Goal: Task Accomplishment & Management: Use online tool/utility

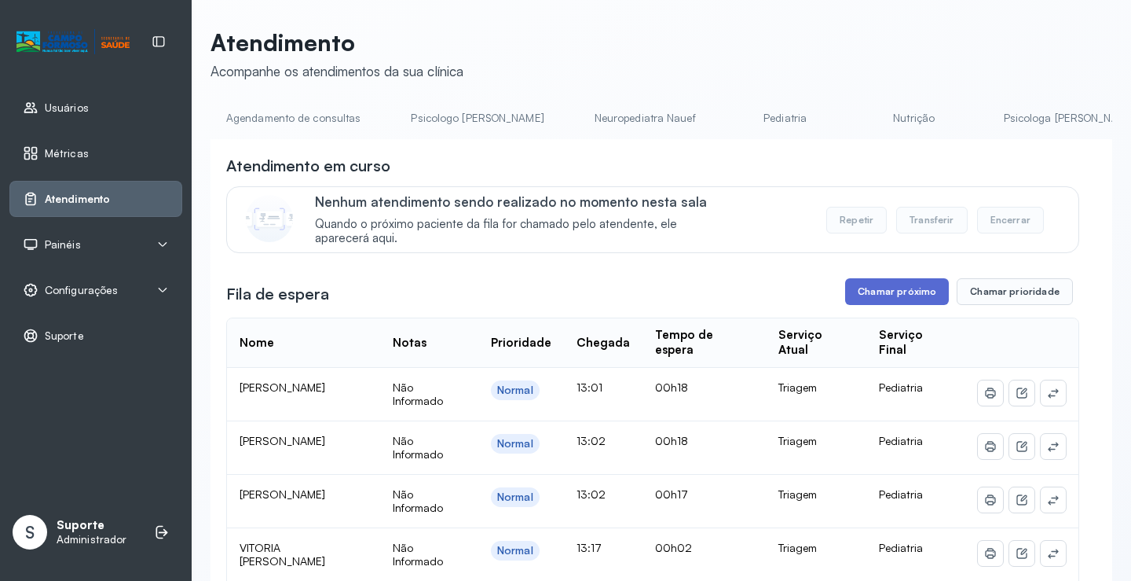
click at [898, 294] on button "Chamar próximo" at bounding box center [897, 291] width 104 height 27
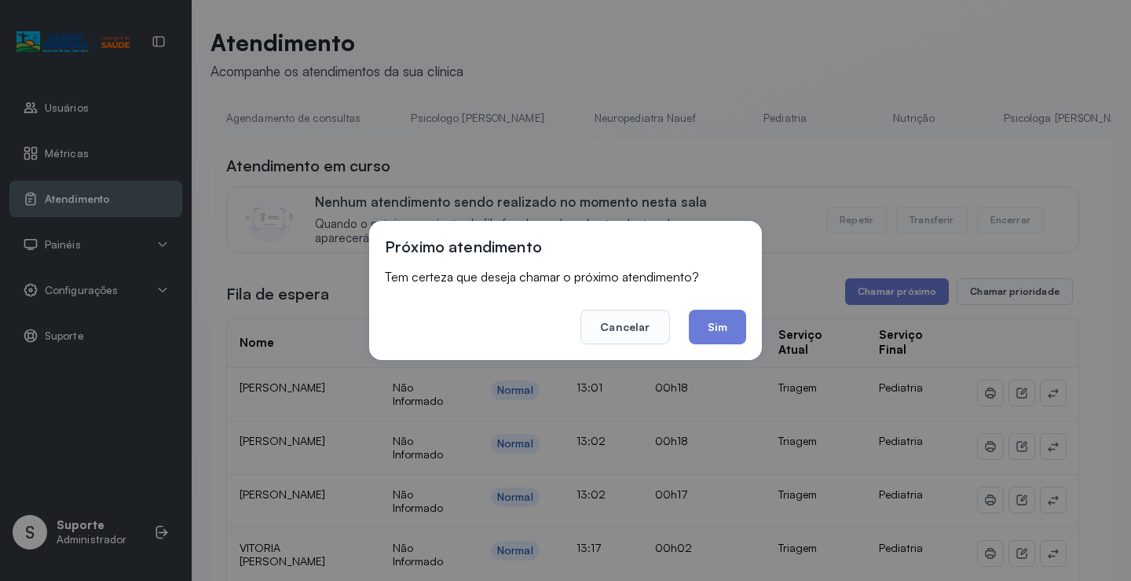
drag, startPoint x: 729, startPoint y: 332, endPoint x: 555, endPoint y: 265, distance: 186.8
click at [729, 331] on button "Sim" at bounding box center [717, 327] width 57 height 35
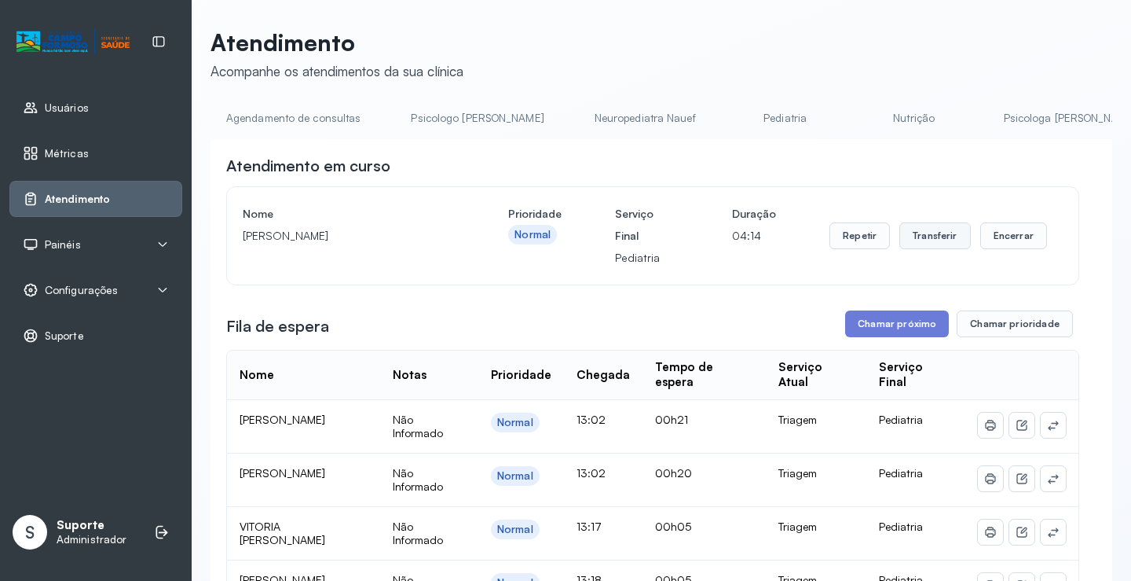
click at [913, 244] on button "Transferir" at bounding box center [936, 235] width 72 height 27
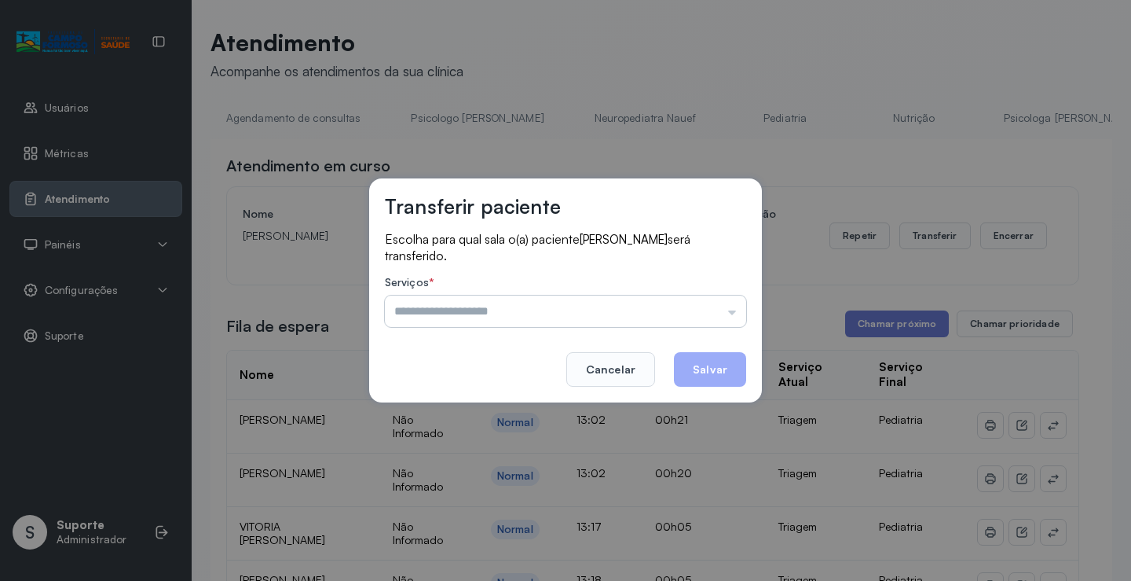
click at [466, 315] on input "text" at bounding box center [565, 310] width 361 height 31
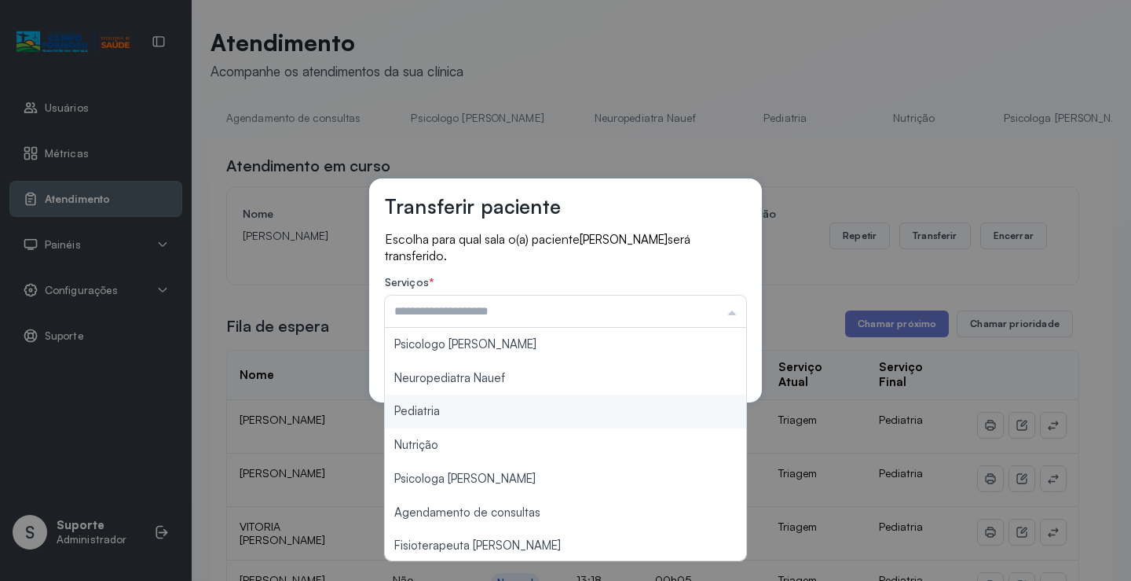
type input "*********"
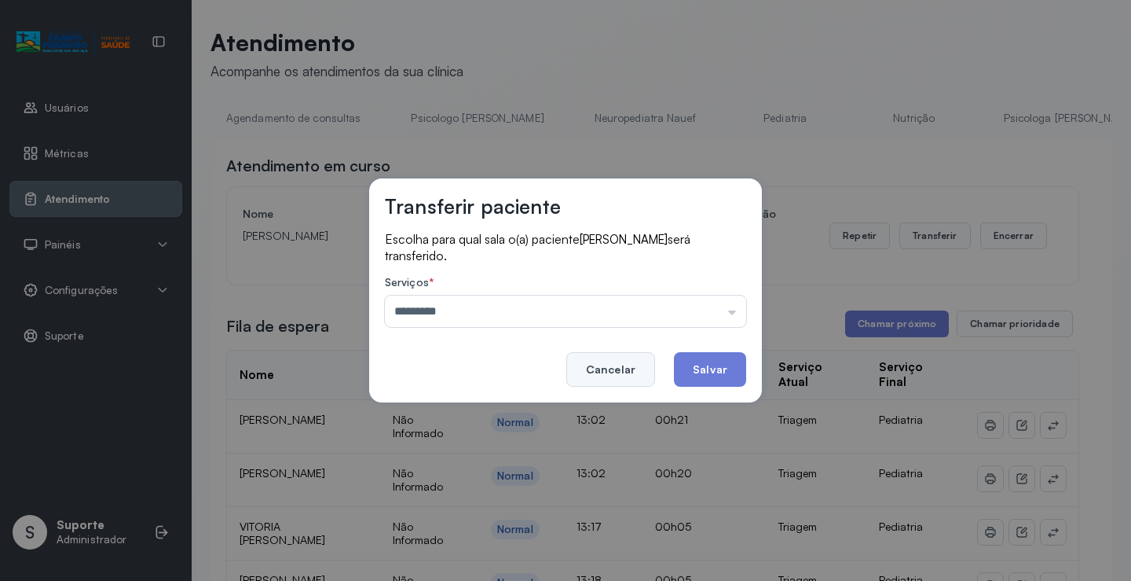
drag, startPoint x: 420, startPoint y: 410, endPoint x: 590, endPoint y: 380, distance: 173.1
click at [420, 409] on div "Transferir paciente Escolha para qual sala o(a) paciente [PERSON_NAME] será tra…" at bounding box center [565, 290] width 1131 height 581
click at [691, 365] on button "Salvar" at bounding box center [710, 369] width 72 height 35
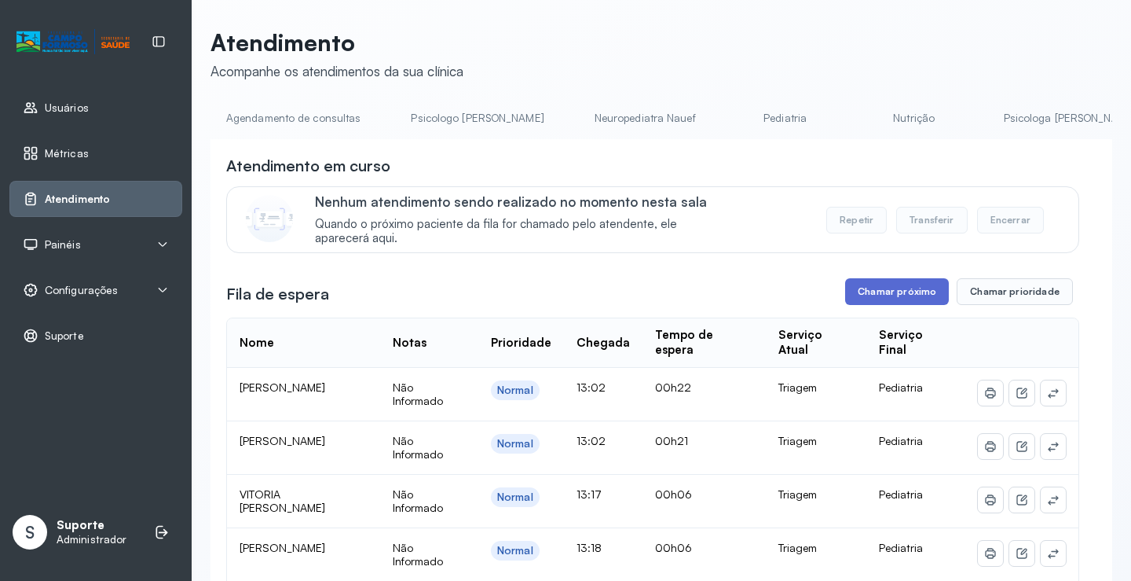
click at [890, 293] on button "Chamar próximo" at bounding box center [897, 291] width 104 height 27
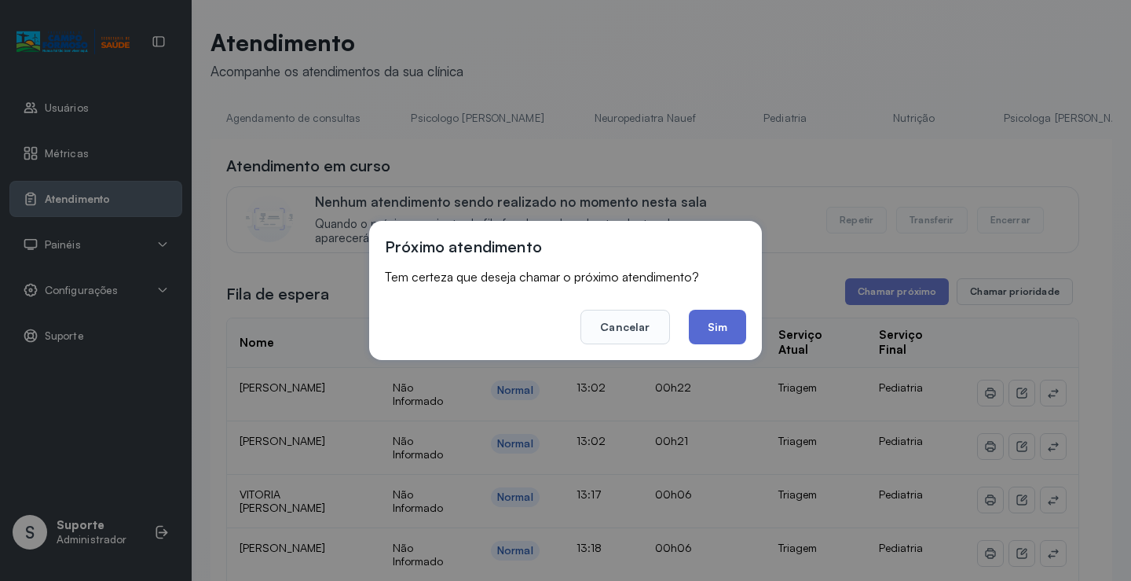
click at [717, 328] on button "Sim" at bounding box center [717, 327] width 57 height 35
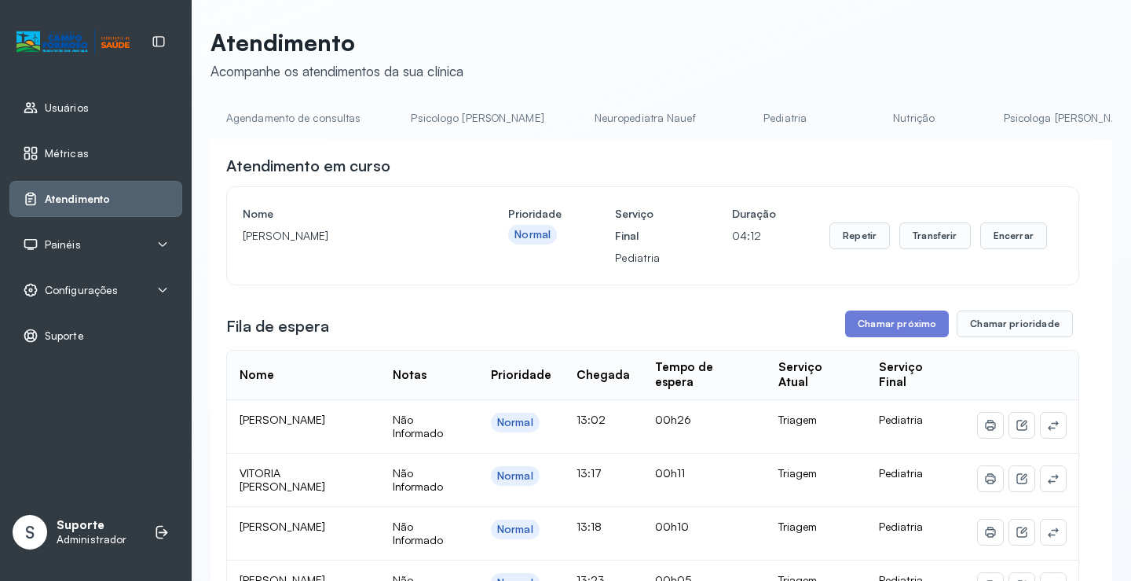
click at [926, 226] on div "Repetir Transferir Encerrar" at bounding box center [939, 236] width 218 height 66
drag, startPoint x: 912, startPoint y: 239, endPoint x: 901, endPoint y: 240, distance: 11.1
click at [901, 240] on button "Transferir" at bounding box center [936, 235] width 72 height 27
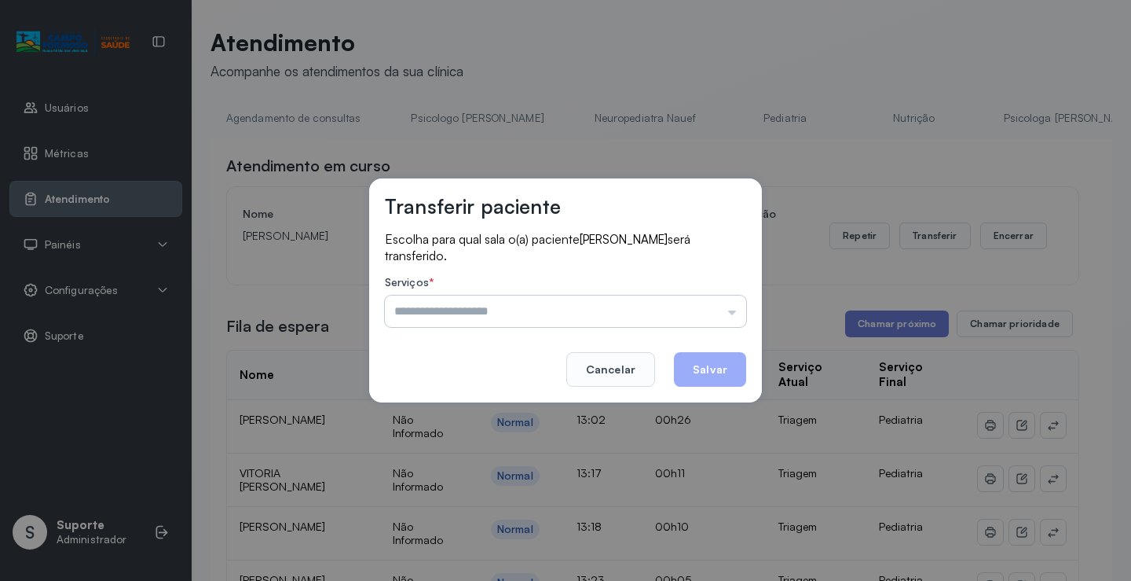
click at [429, 322] on input "text" at bounding box center [565, 310] width 361 height 31
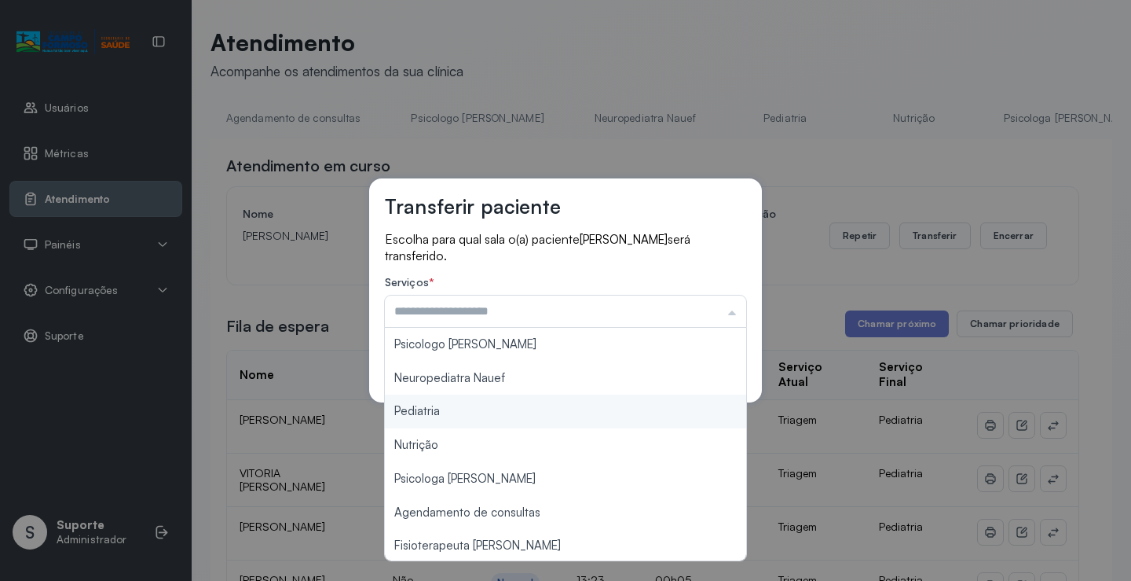
type input "*********"
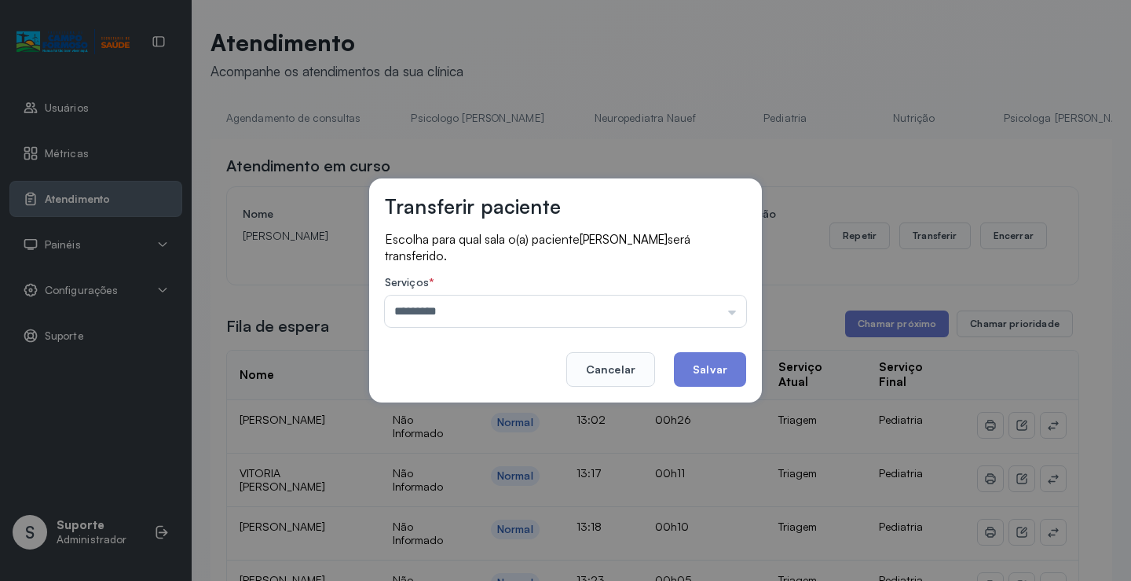
click at [416, 405] on div "Transferir paciente Escolha para qual sala o(a) paciente [PERSON_NAME] será tra…" at bounding box center [565, 290] width 1131 height 581
click at [704, 367] on button "Salvar" at bounding box center [710, 369] width 72 height 35
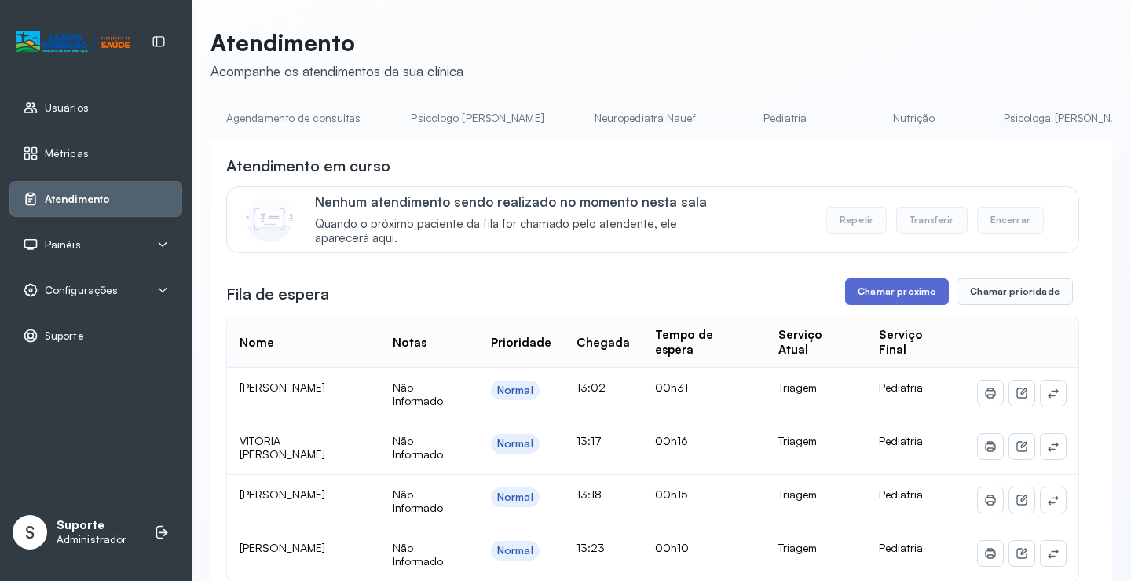
click at [906, 297] on button "Chamar próximo" at bounding box center [897, 291] width 104 height 27
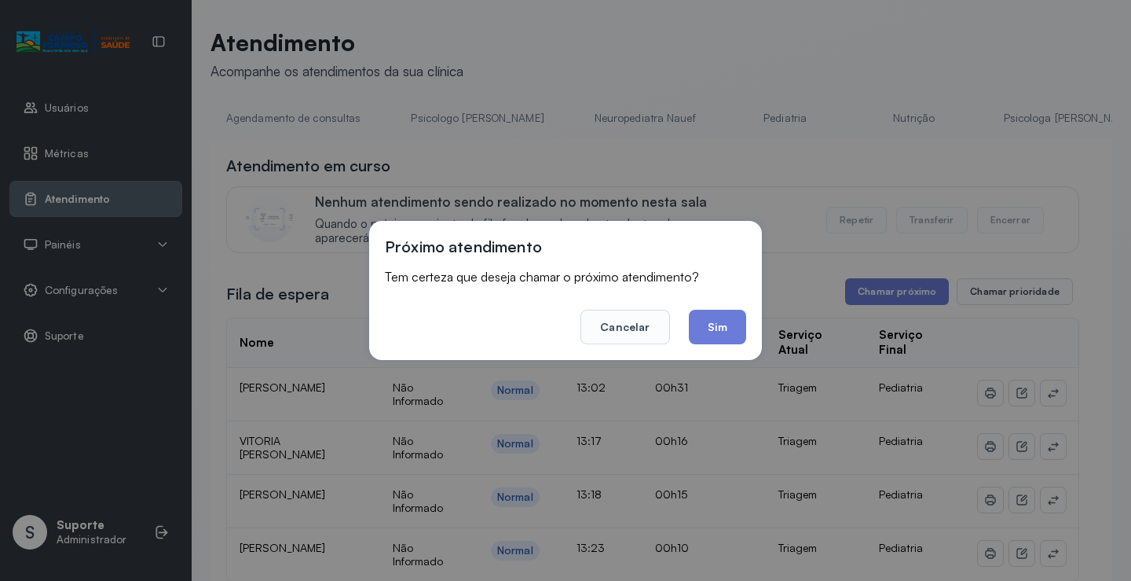
drag, startPoint x: 738, startPoint y: 336, endPoint x: 615, endPoint y: 306, distance: 126.2
click at [695, 319] on button "Sim" at bounding box center [717, 327] width 57 height 35
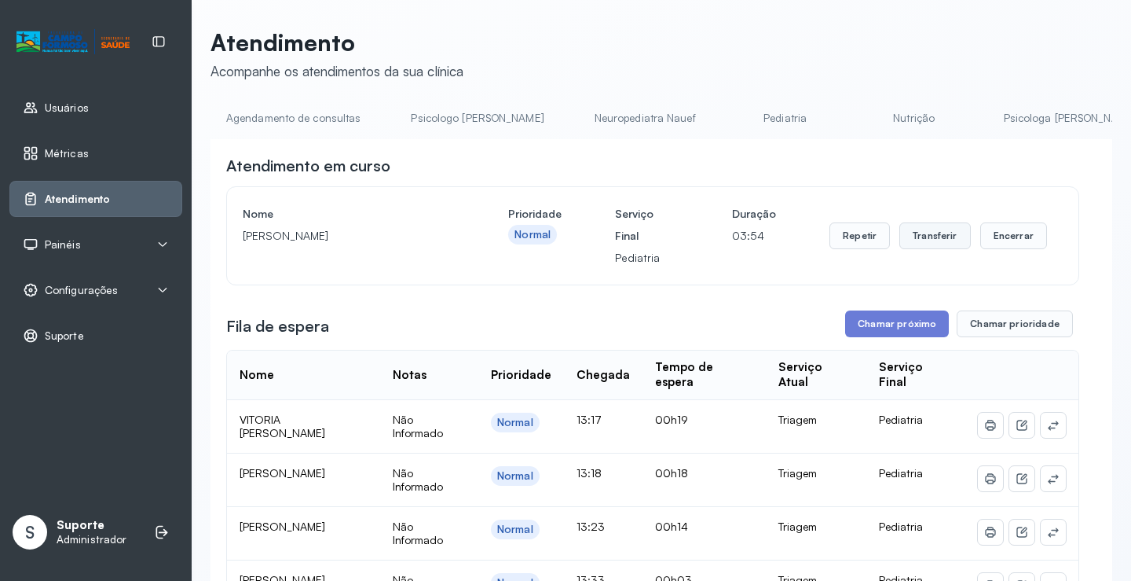
click at [930, 231] on button "Transferir" at bounding box center [936, 235] width 72 height 27
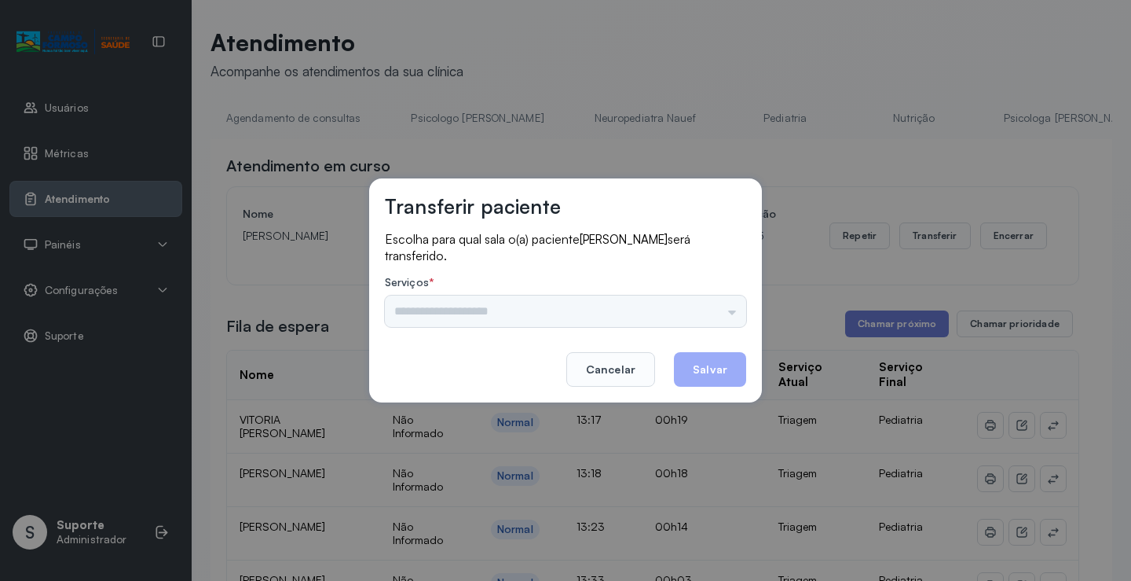
click at [458, 310] on div "Psicologo [PERSON_NAME] Nauef Pediatria Nutrição Psicologa Alana Agendamento de…" at bounding box center [565, 310] width 361 height 31
click at [449, 314] on input "text" at bounding box center [565, 310] width 361 height 31
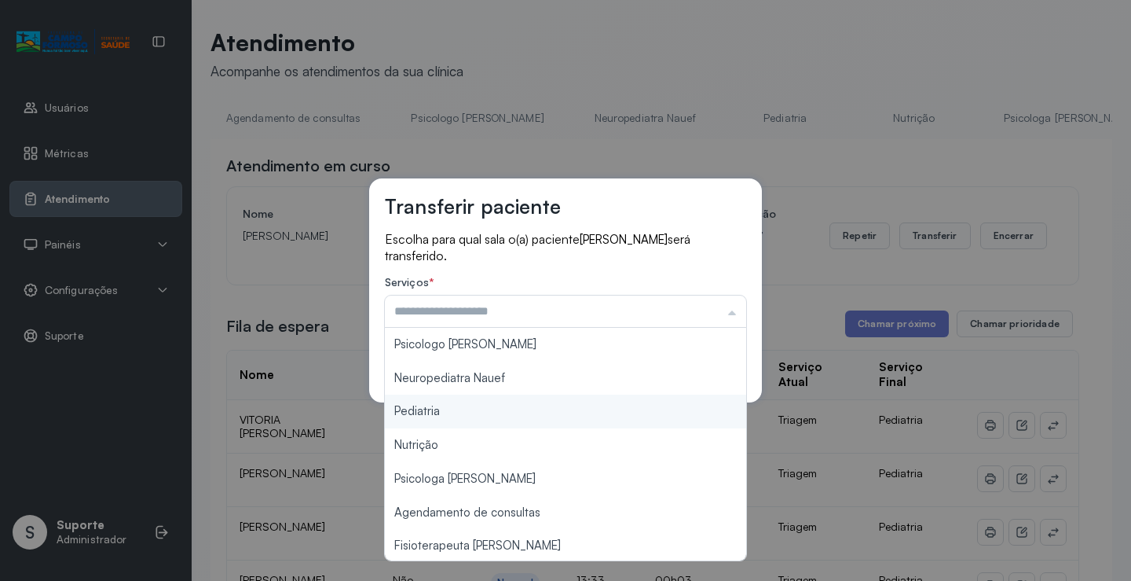
type input "*********"
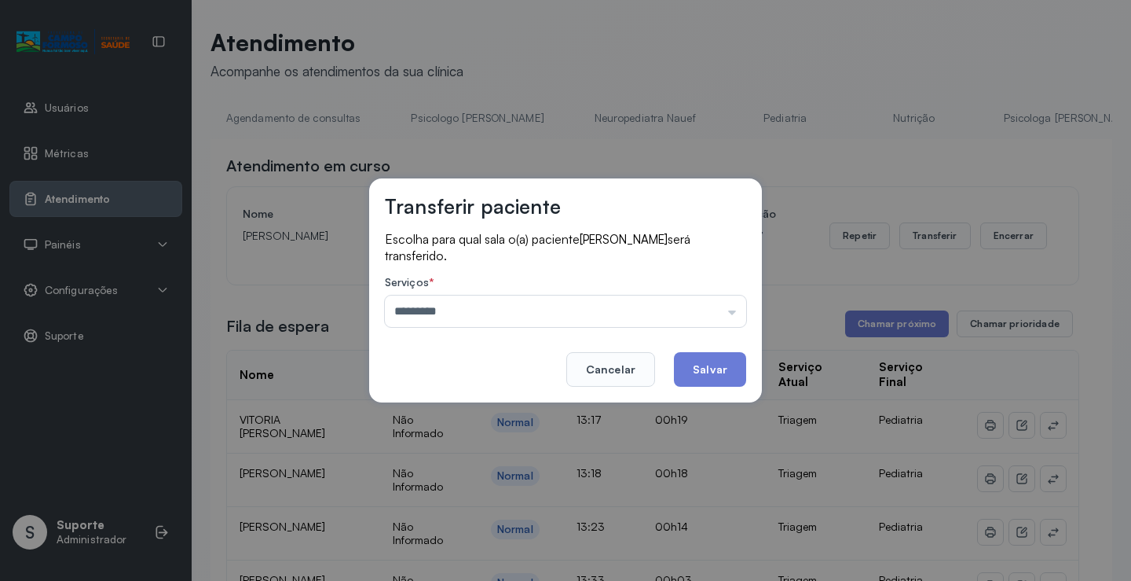
click at [416, 416] on div "Transferir paciente Escolha para qual sala o(a) paciente [PERSON_NAME] será tra…" at bounding box center [565, 290] width 1131 height 581
click at [720, 373] on button "Salvar" at bounding box center [710, 369] width 72 height 35
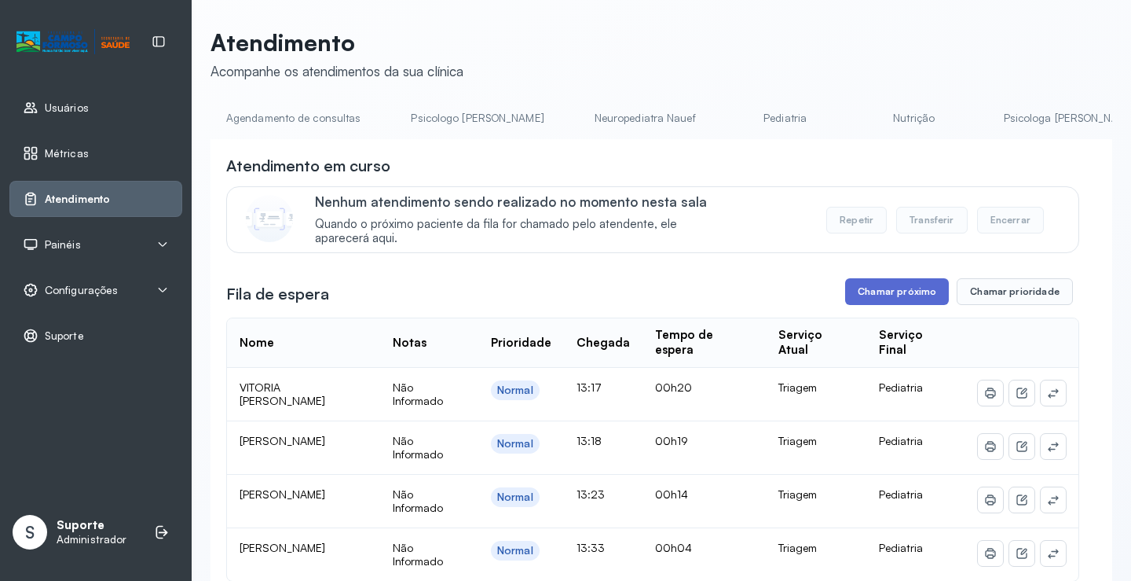
click at [877, 293] on button "Chamar próximo" at bounding box center [897, 291] width 104 height 27
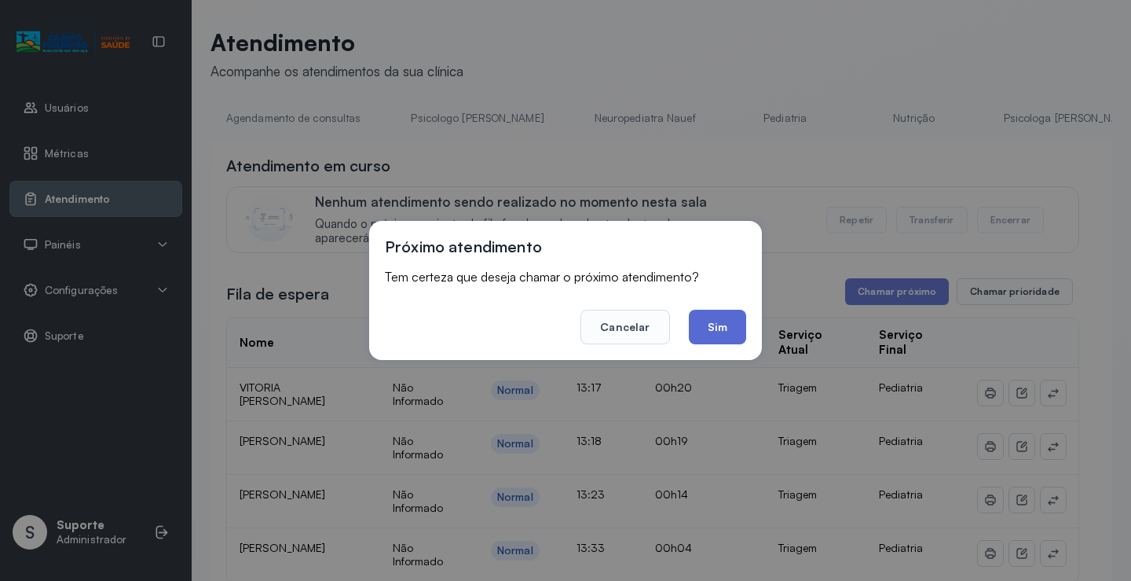
click at [713, 336] on button "Sim" at bounding box center [717, 327] width 57 height 35
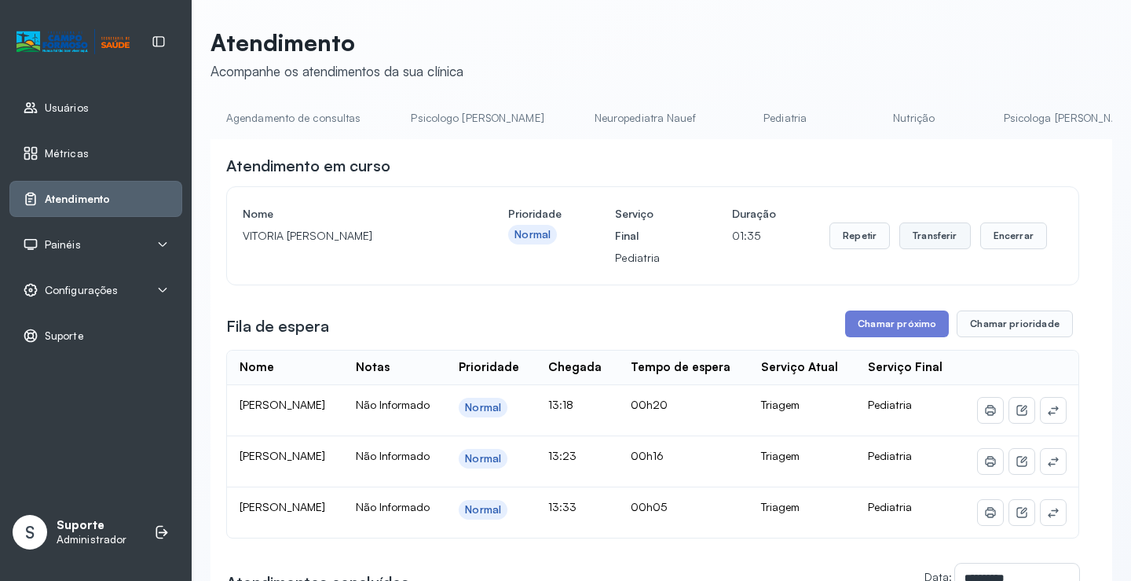
click at [933, 230] on button "Transferir" at bounding box center [936, 235] width 72 height 27
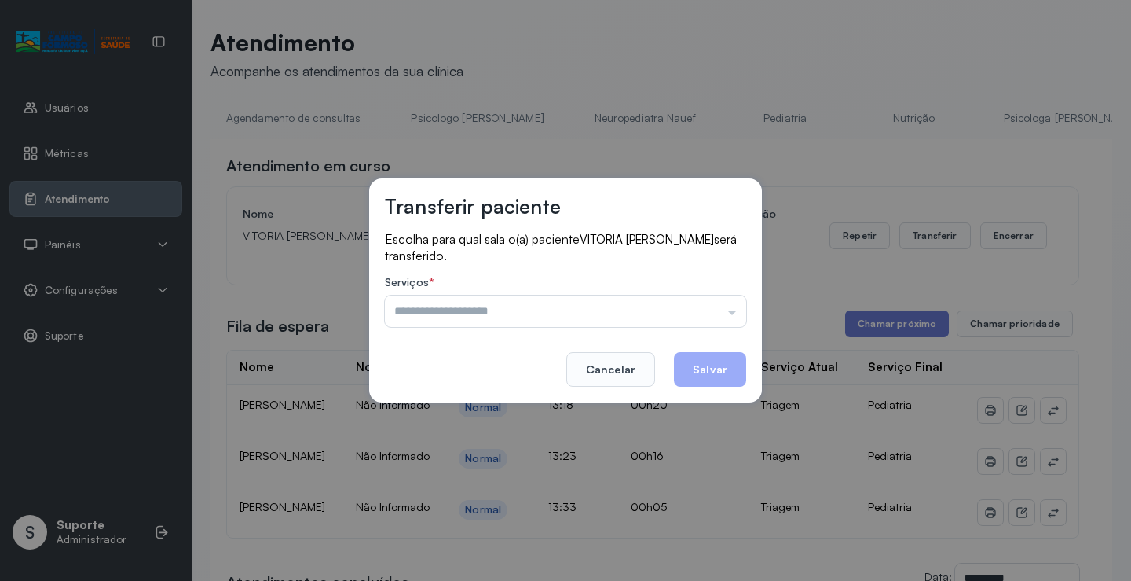
click at [465, 317] on input "text" at bounding box center [565, 310] width 361 height 31
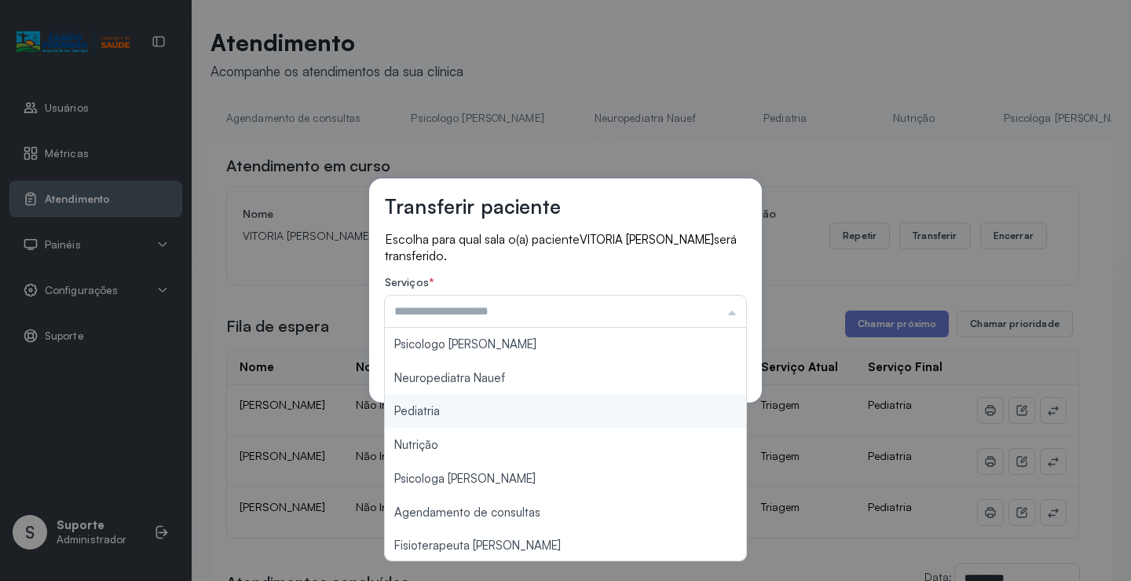
type input "*********"
drag, startPoint x: 413, startPoint y: 412, endPoint x: 594, endPoint y: 376, distance: 184.3
click at [508, 392] on div "Transferir paciente Escolha para qual sala o(a) paciente VITORIA [PERSON_NAME] …" at bounding box center [565, 290] width 393 height 224
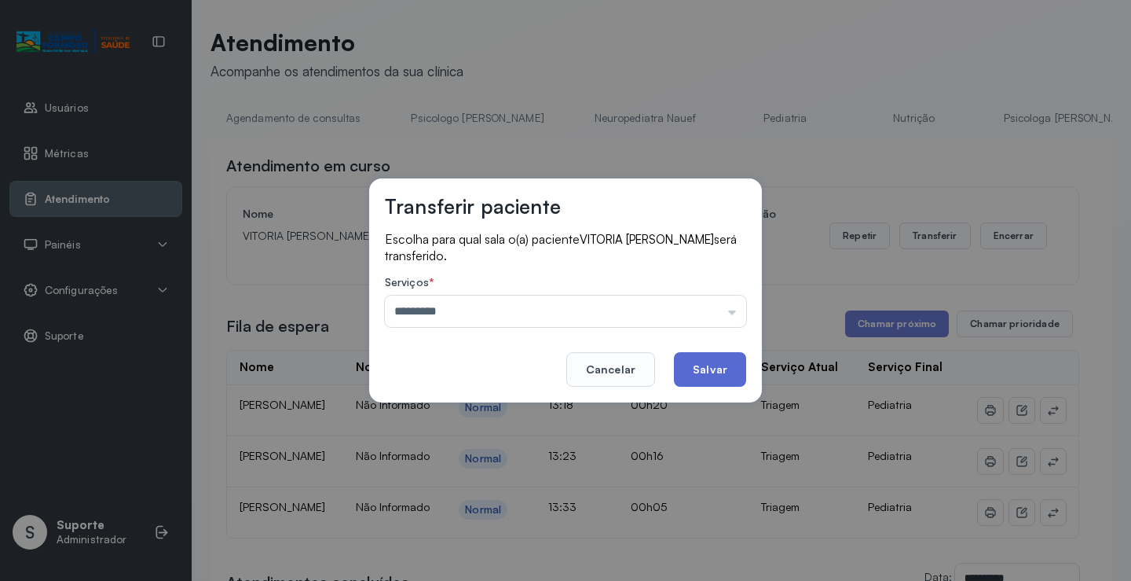
click at [691, 372] on button "Salvar" at bounding box center [710, 369] width 72 height 35
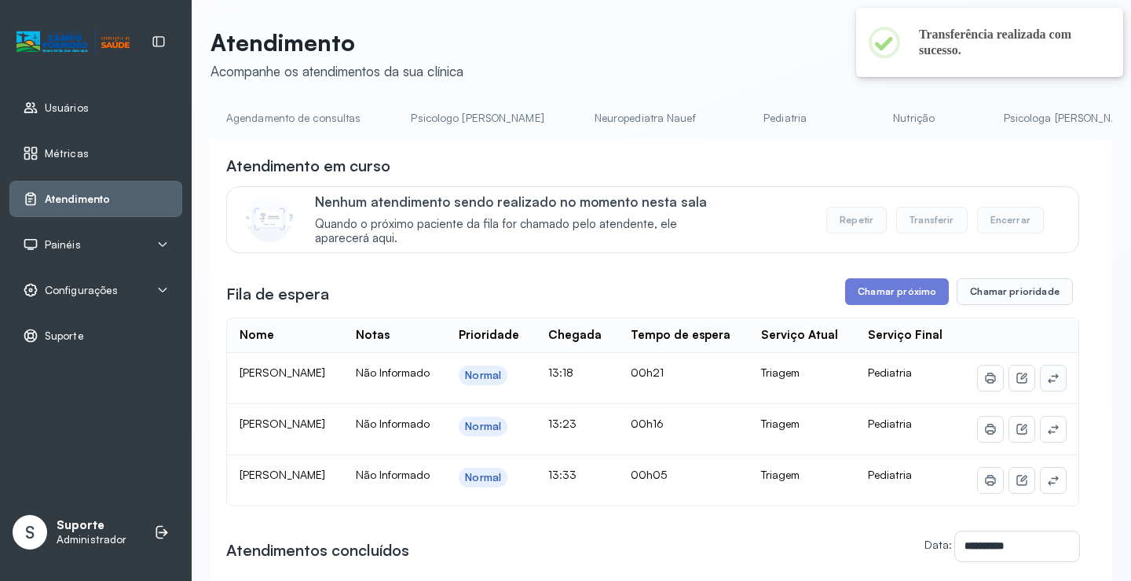
click at [1047, 384] on icon at bounding box center [1053, 378] width 13 height 13
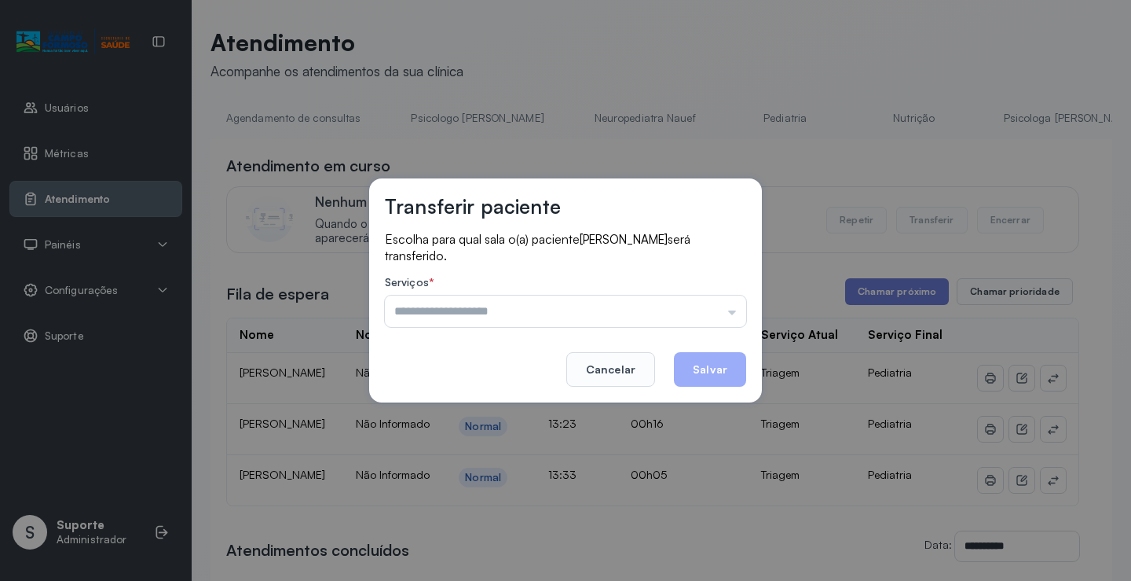
click at [623, 134] on div "Transferir paciente Escolha para qual sala o(a) paciente EZEQUIEL DE ARAUJO ser…" at bounding box center [565, 290] width 1131 height 581
click at [482, 311] on input "text" at bounding box center [565, 310] width 361 height 31
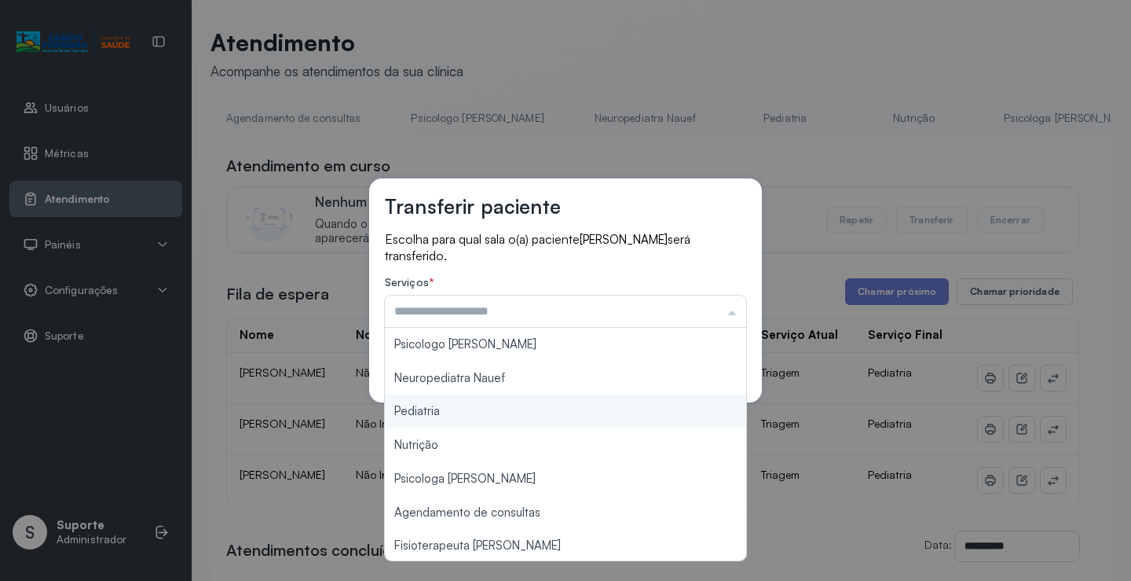
type input "*********"
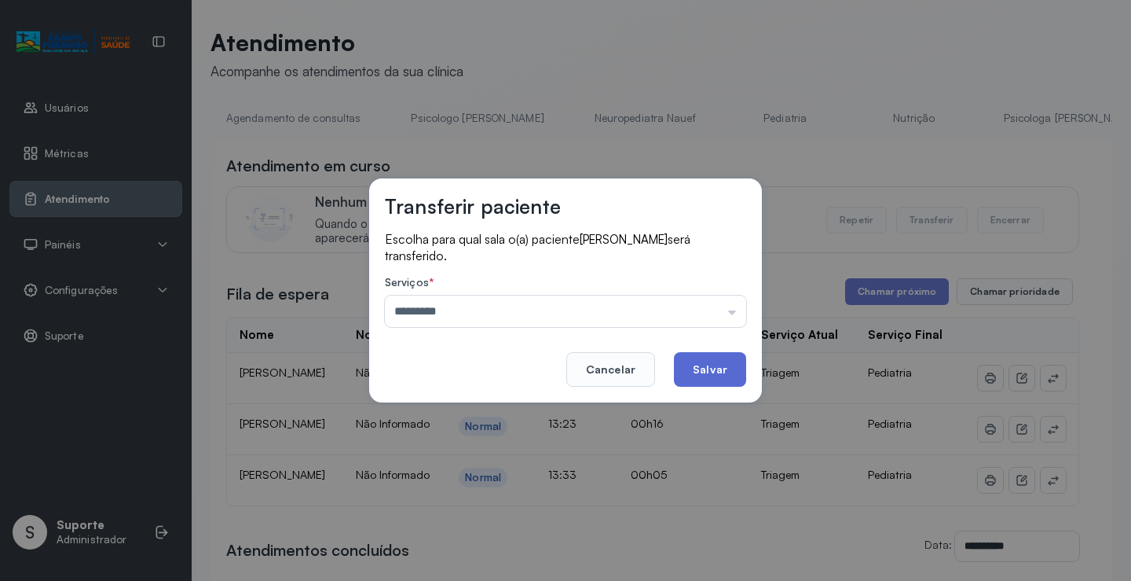
drag, startPoint x: 426, startPoint y: 413, endPoint x: 737, endPoint y: 383, distance: 312.6
click at [449, 409] on div "Transferir paciente Escolha para qual sala o(a) paciente EZEQUIEL DE ARAUJO ser…" at bounding box center [565, 290] width 1131 height 581
click at [743, 365] on button "Salvar" at bounding box center [710, 369] width 72 height 35
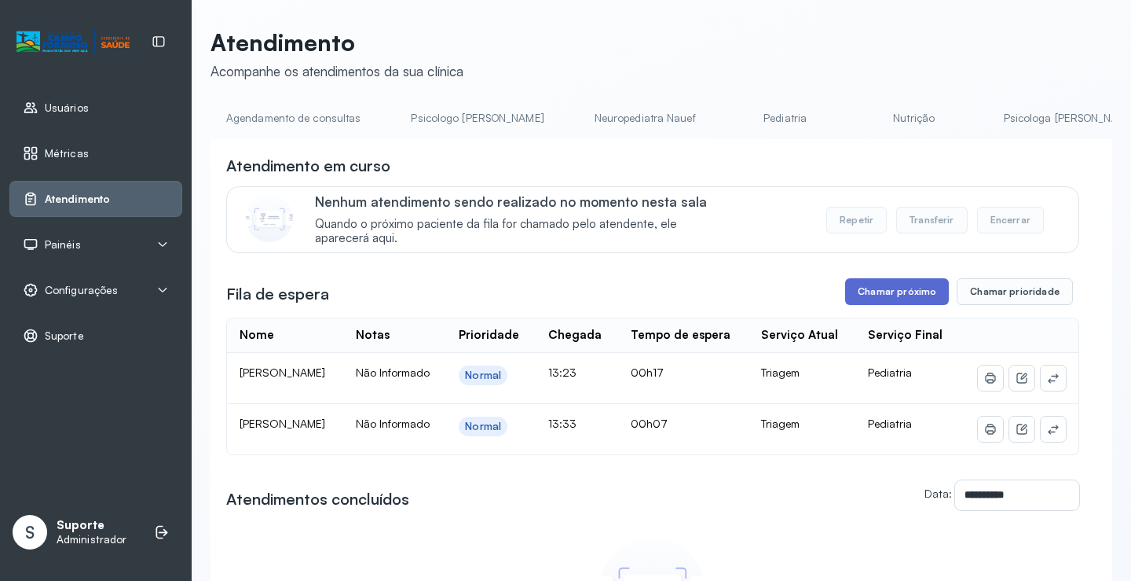
click at [874, 295] on button "Chamar próximo" at bounding box center [897, 291] width 104 height 27
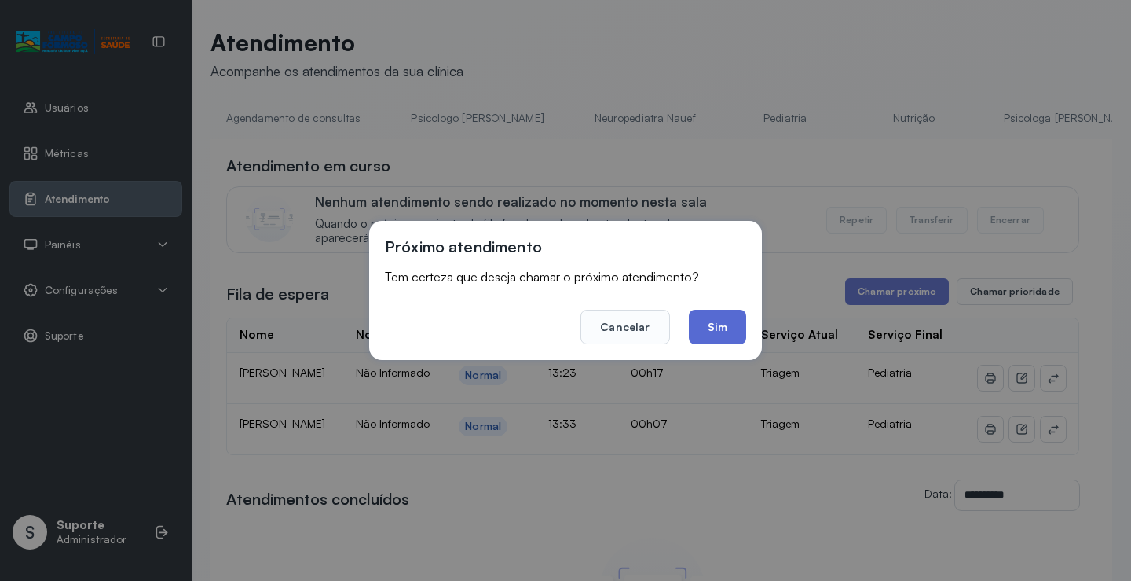
click at [727, 331] on button "Sim" at bounding box center [717, 327] width 57 height 35
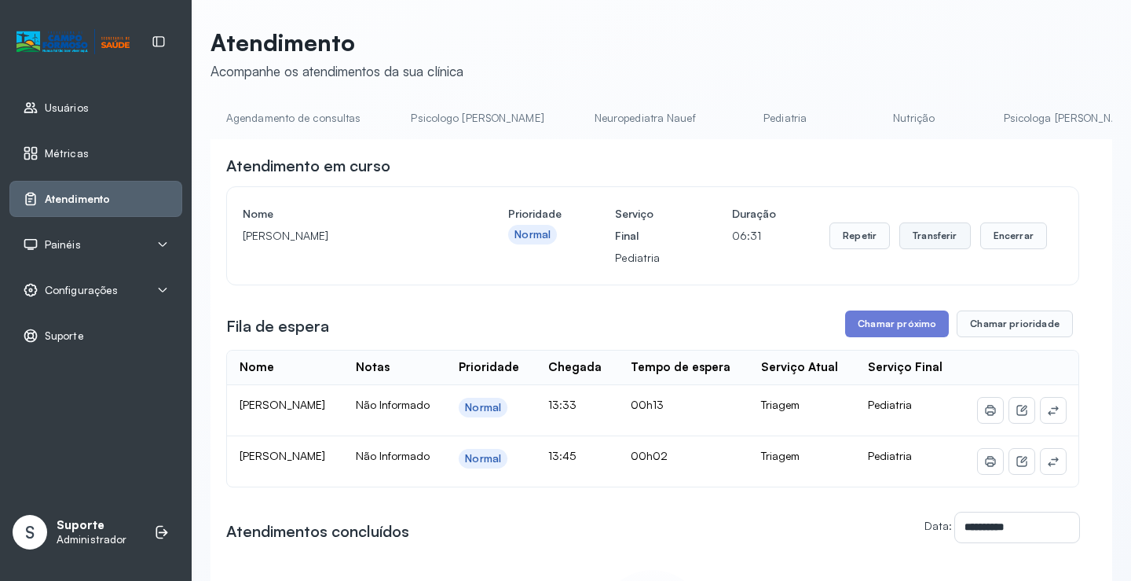
click at [920, 235] on button "Transferir" at bounding box center [936, 235] width 72 height 27
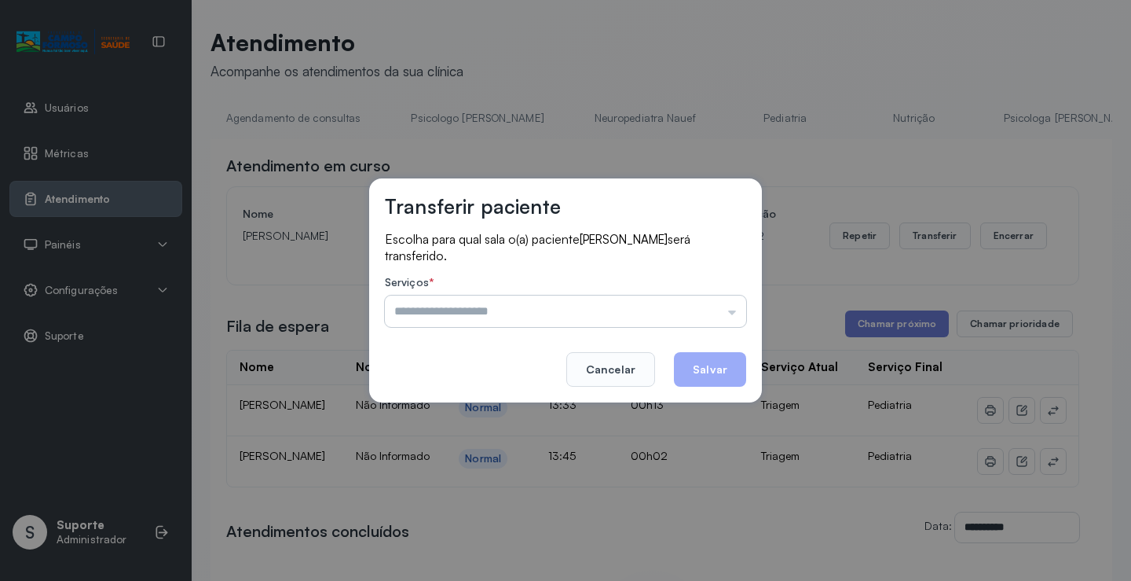
click at [414, 314] on input "text" at bounding box center [565, 310] width 361 height 31
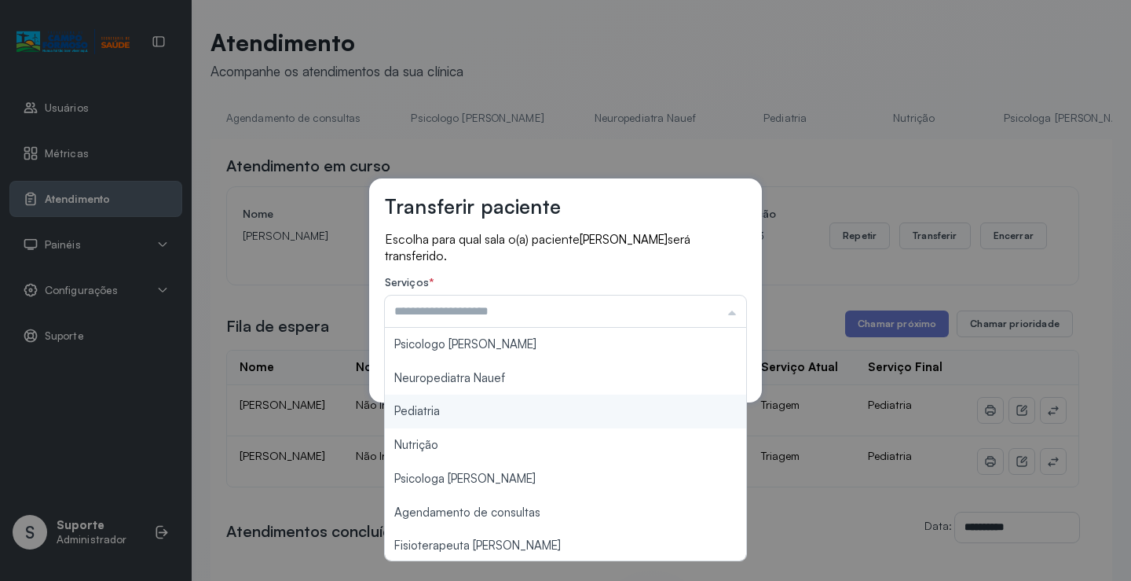
type input "*********"
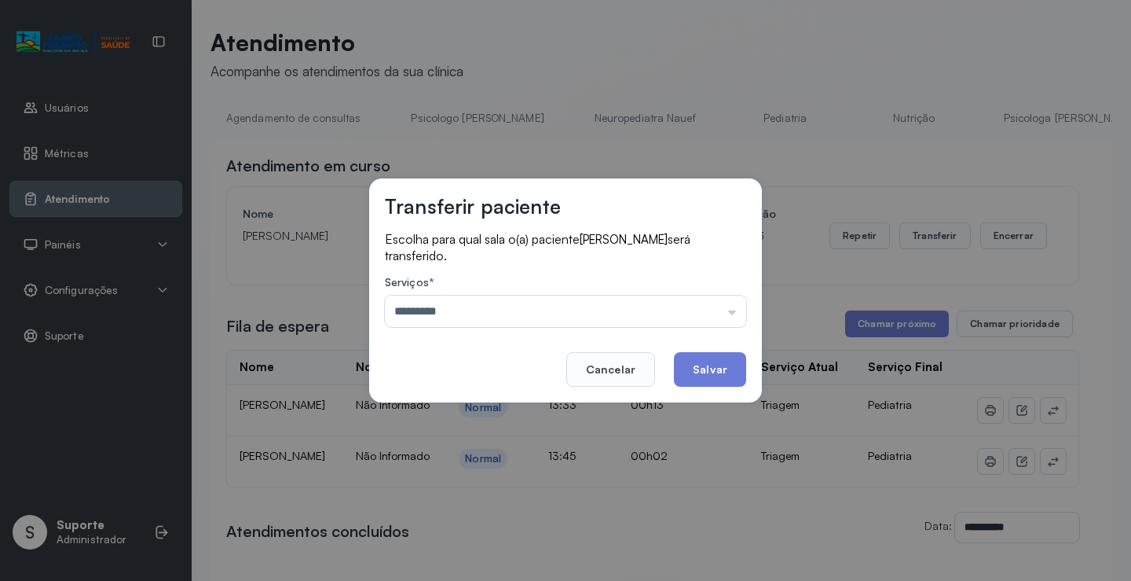
click at [416, 410] on div "Transferir paciente Escolha para qual sala o(a) paciente [PERSON_NAME] será tra…" at bounding box center [565, 290] width 1131 height 581
click at [694, 371] on button "Salvar" at bounding box center [710, 369] width 72 height 35
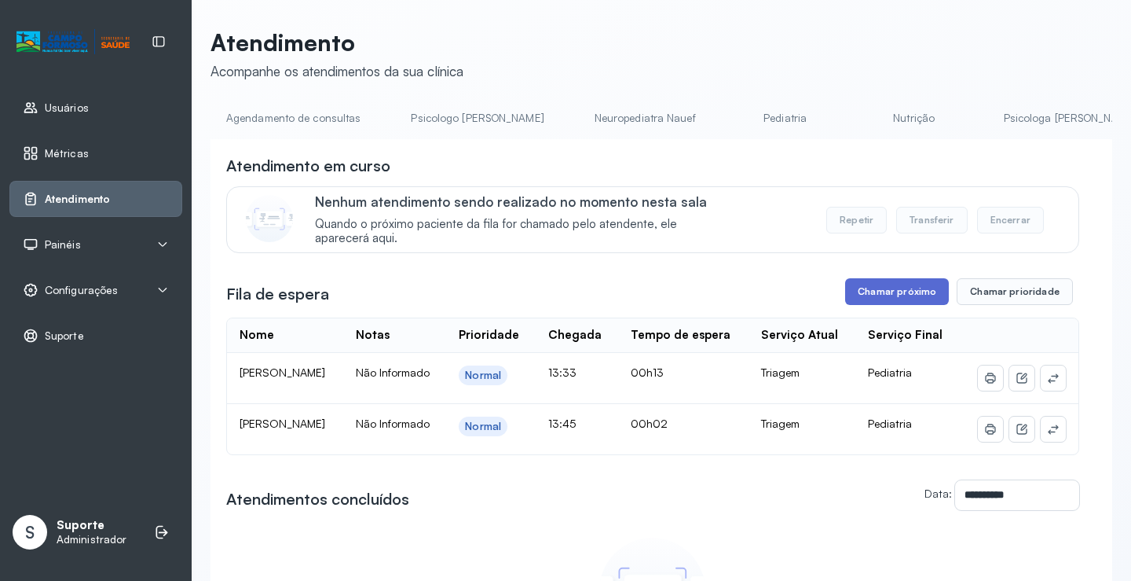
click at [906, 295] on button "Chamar próximo" at bounding box center [897, 291] width 104 height 27
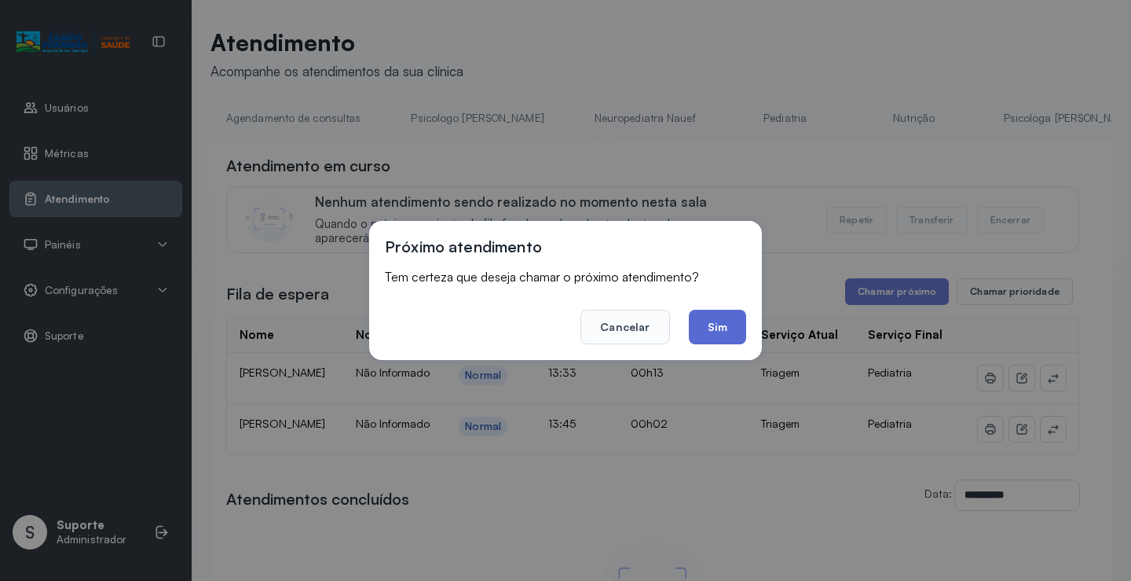
click at [709, 331] on button "Sim" at bounding box center [717, 327] width 57 height 35
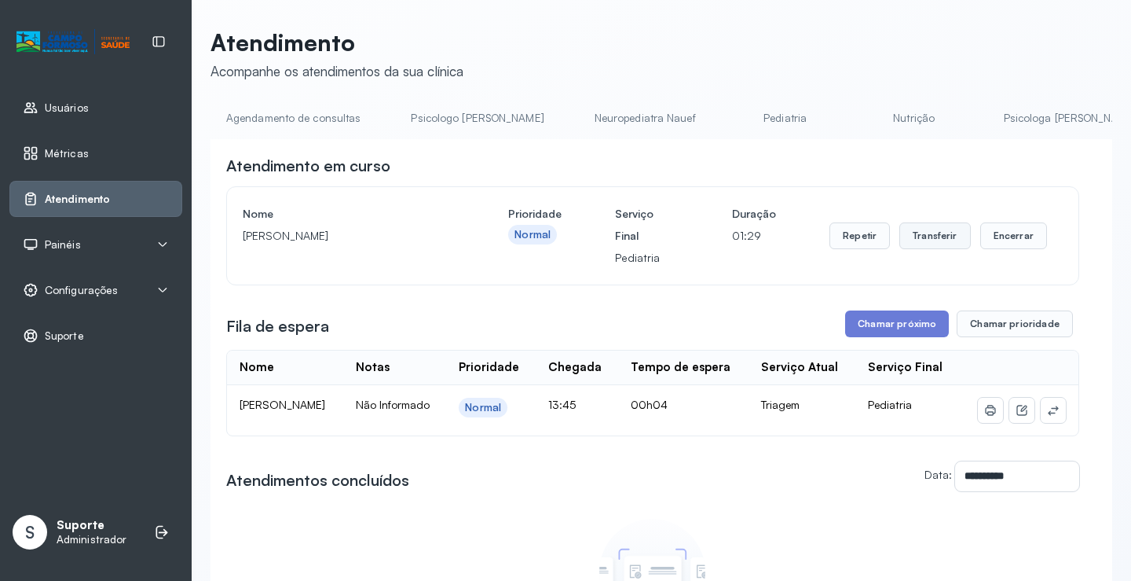
click at [919, 237] on button "Transferir" at bounding box center [936, 235] width 72 height 27
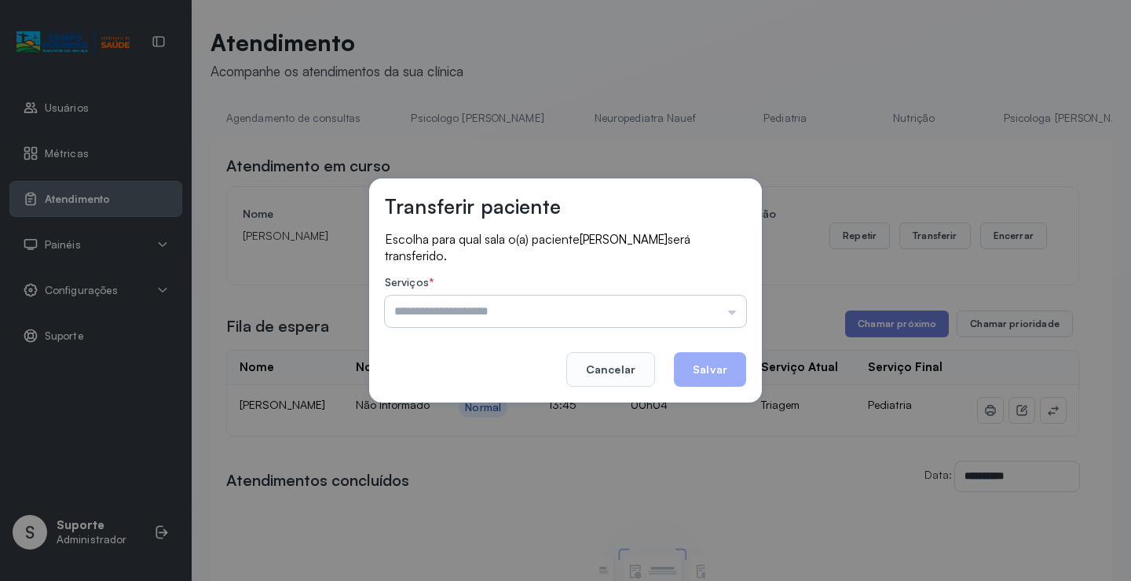
click at [459, 317] on input "text" at bounding box center [565, 310] width 361 height 31
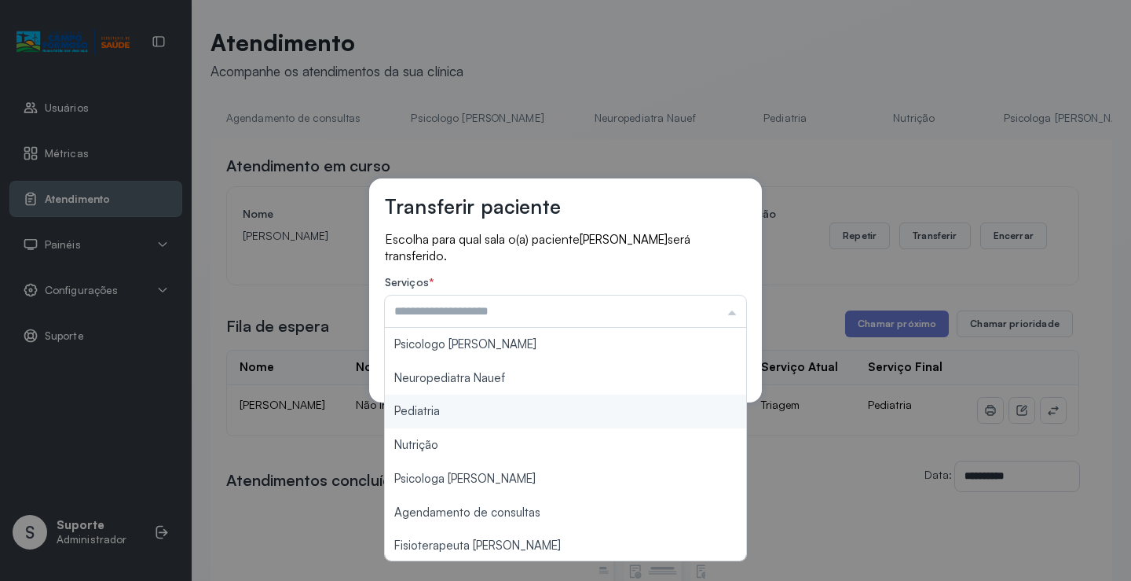
type input "*********"
click at [420, 413] on div "Transferir paciente Escolha para qual sala o(a) paciente [PERSON_NAME] será tra…" at bounding box center [565, 290] width 1131 height 581
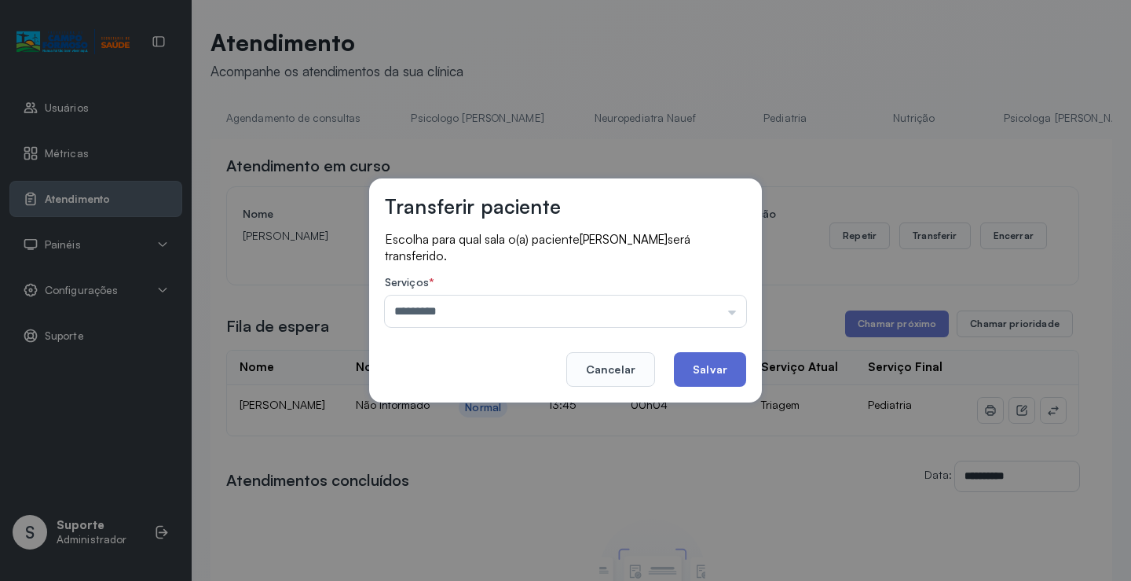
click at [695, 365] on button "Salvar" at bounding box center [710, 369] width 72 height 35
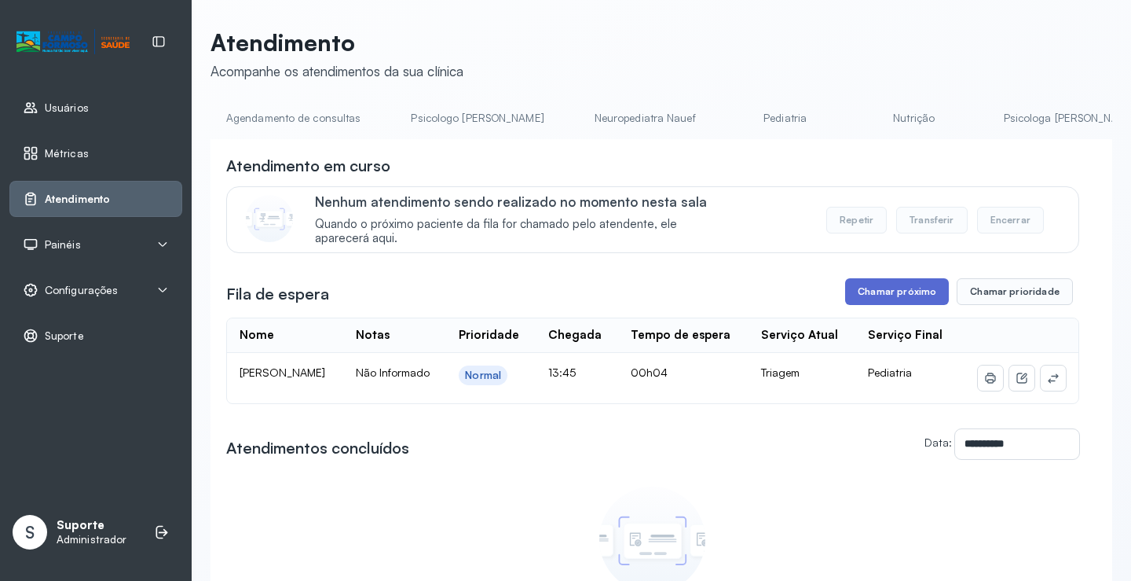
click at [891, 295] on button "Chamar próximo" at bounding box center [897, 291] width 104 height 27
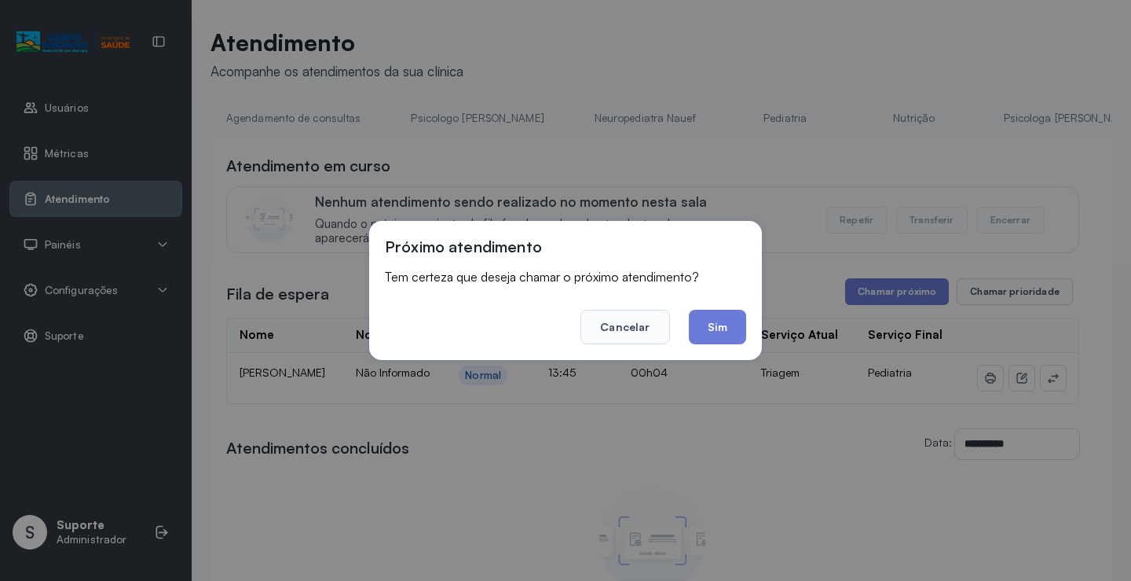
drag, startPoint x: 734, startPoint y: 326, endPoint x: 537, endPoint y: 272, distance: 204.5
click at [729, 325] on button "Sim" at bounding box center [717, 327] width 57 height 35
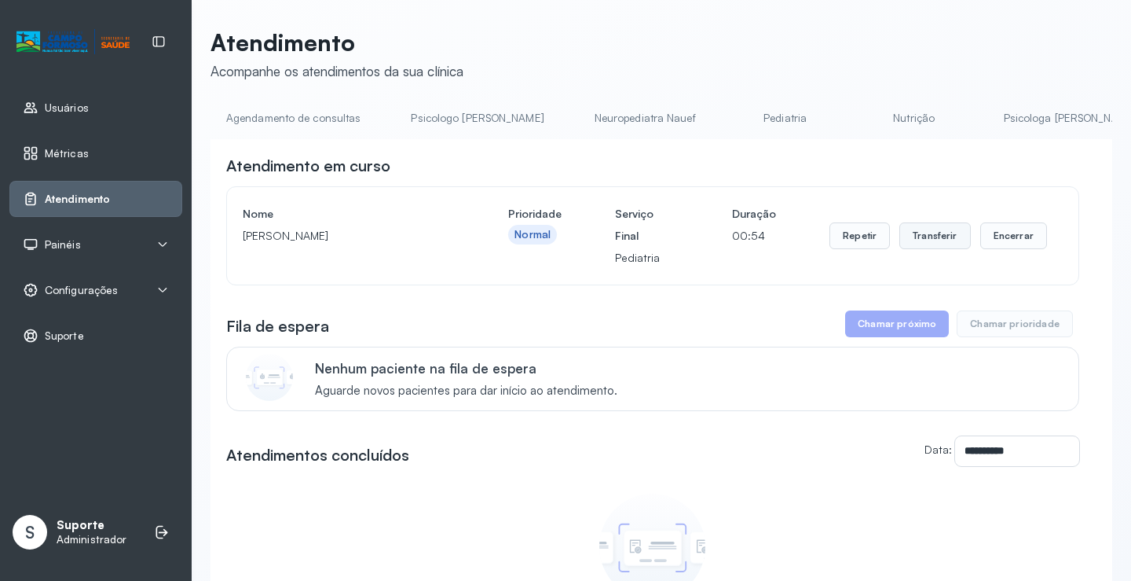
click at [940, 238] on button "Transferir" at bounding box center [936, 235] width 72 height 27
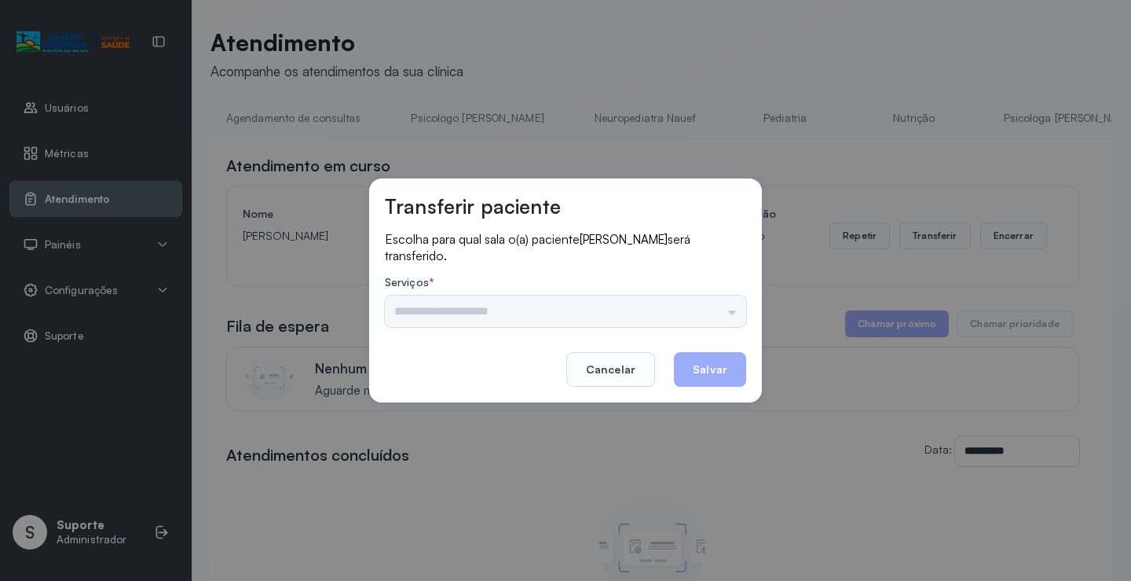
click at [418, 318] on div "Psicologo [PERSON_NAME] Nauef Pediatria Nutrição Psicologa Alana Agendamento de…" at bounding box center [565, 310] width 361 height 31
click at [418, 318] on input "text" at bounding box center [565, 310] width 361 height 31
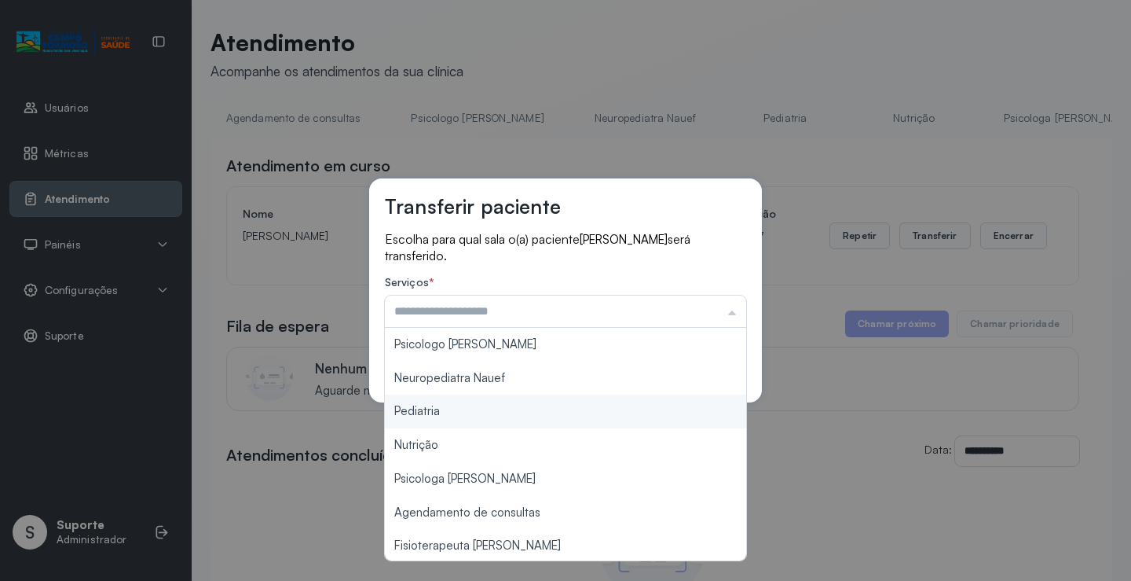
type input "*********"
drag, startPoint x: 416, startPoint y: 413, endPoint x: 647, endPoint y: 377, distance: 233.7
click at [524, 400] on div "Transferir paciente Escolha para qual sala o(a) paciente [PERSON_NAME] será tra…" at bounding box center [565, 290] width 393 height 224
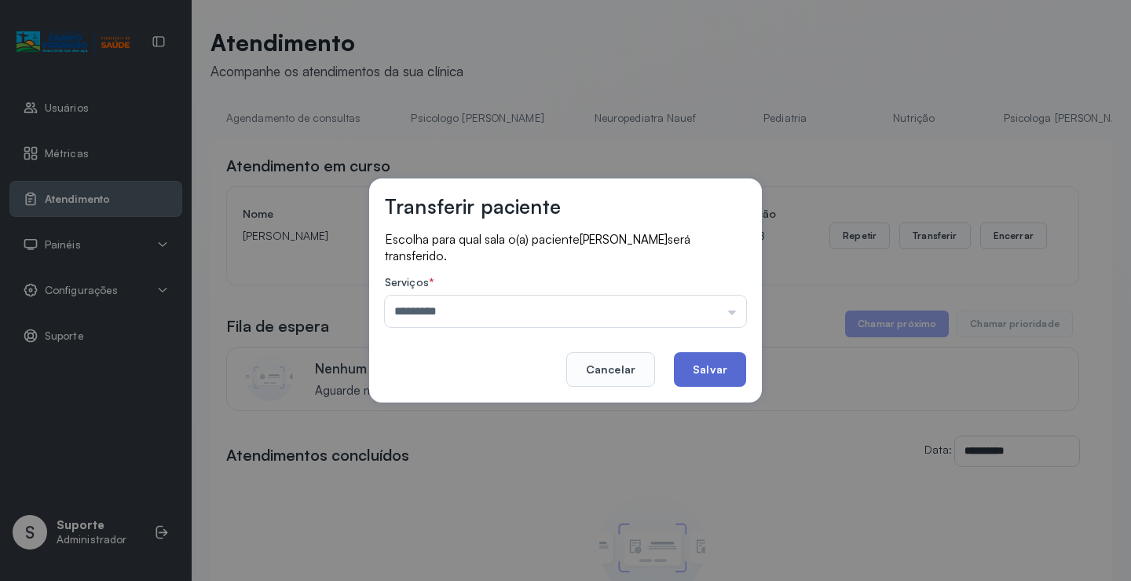
click at [728, 375] on button "Salvar" at bounding box center [710, 369] width 72 height 35
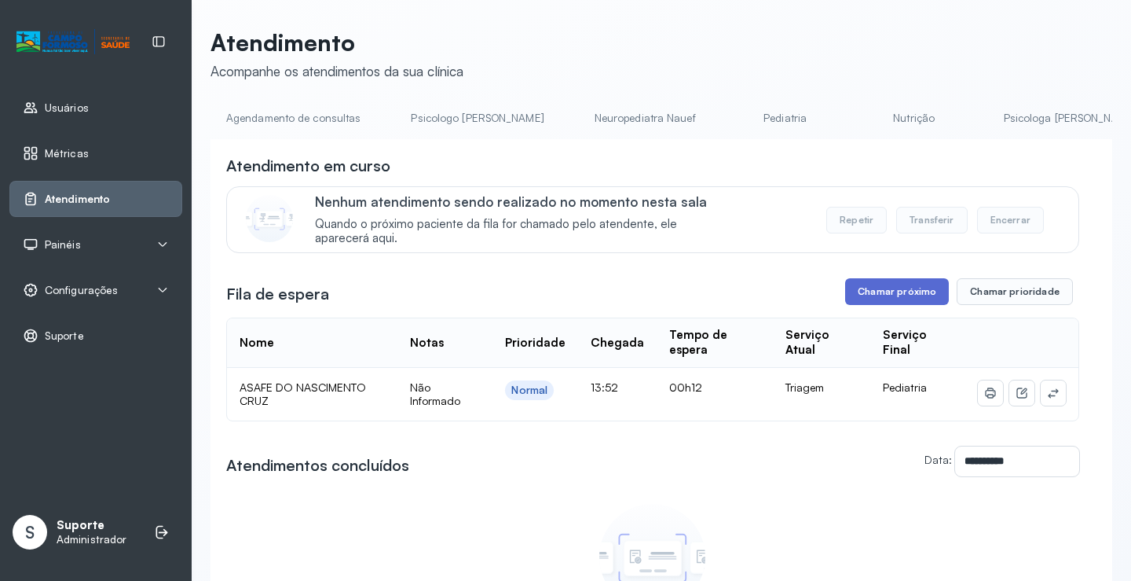
click at [875, 286] on button "Chamar próximo" at bounding box center [897, 291] width 104 height 27
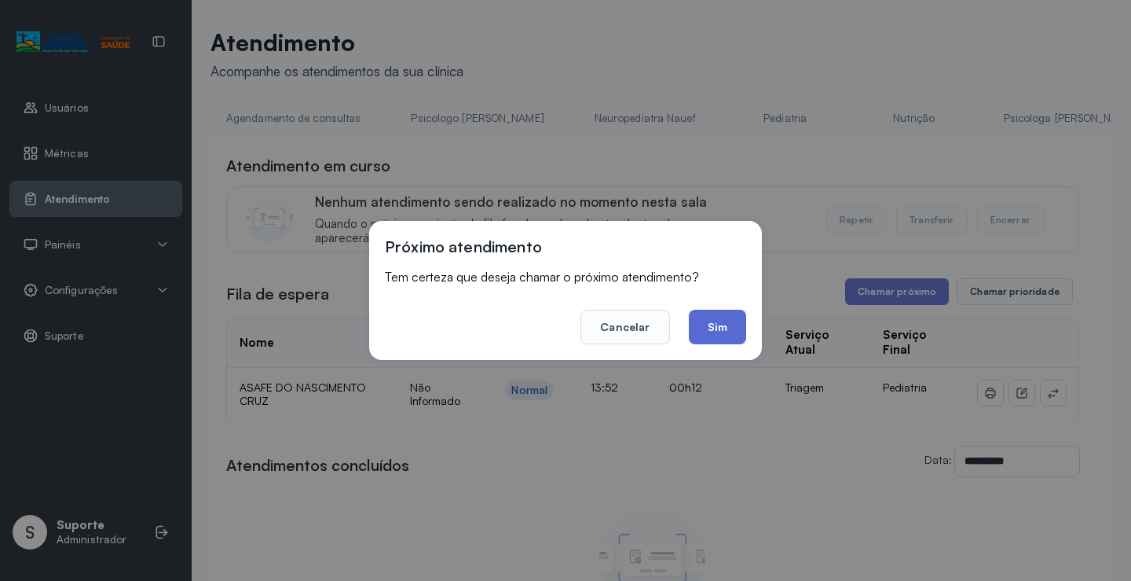
click at [712, 321] on button "Sim" at bounding box center [717, 327] width 57 height 35
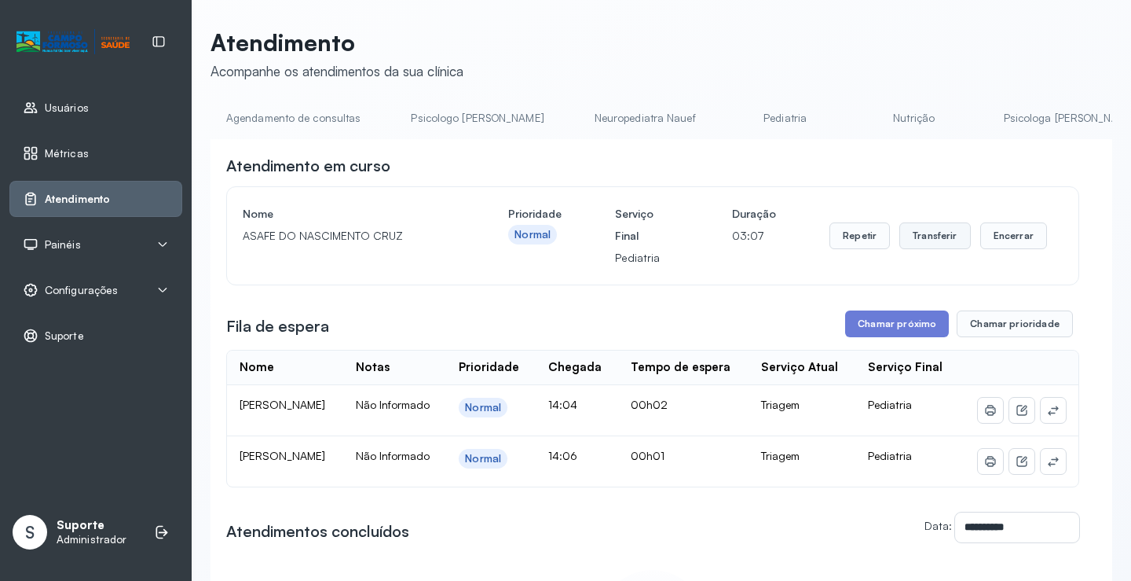
click at [937, 244] on button "Transferir" at bounding box center [936, 235] width 72 height 27
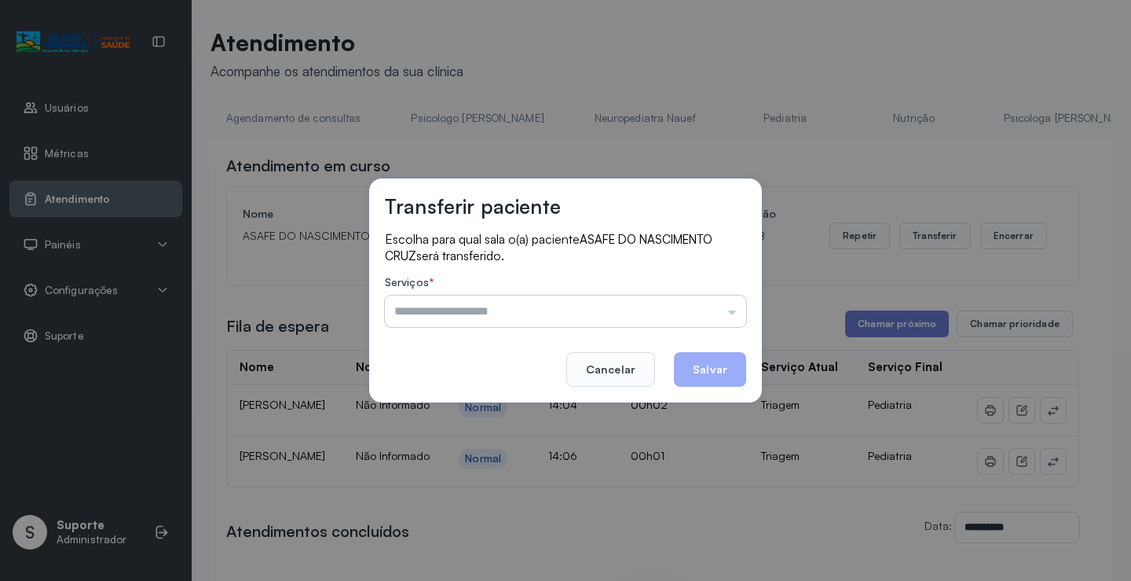
click at [408, 321] on input "text" at bounding box center [565, 310] width 361 height 31
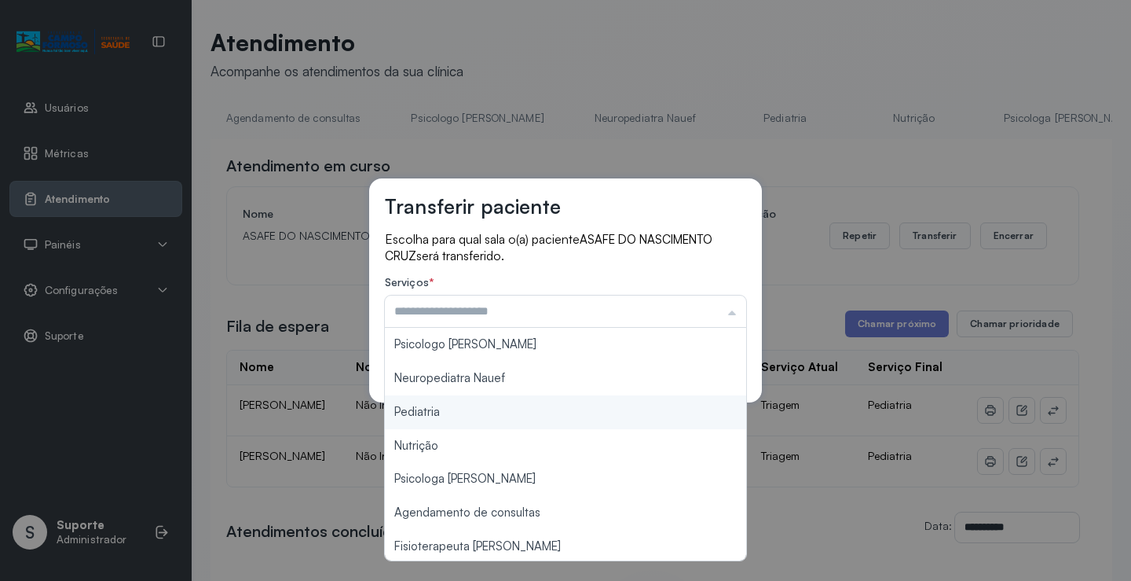
type input "*********"
click at [407, 416] on div "Transferir paciente Escolha para qual sala o(a) paciente ASAFE DO NASCIMENTO CR…" at bounding box center [565, 290] width 1131 height 581
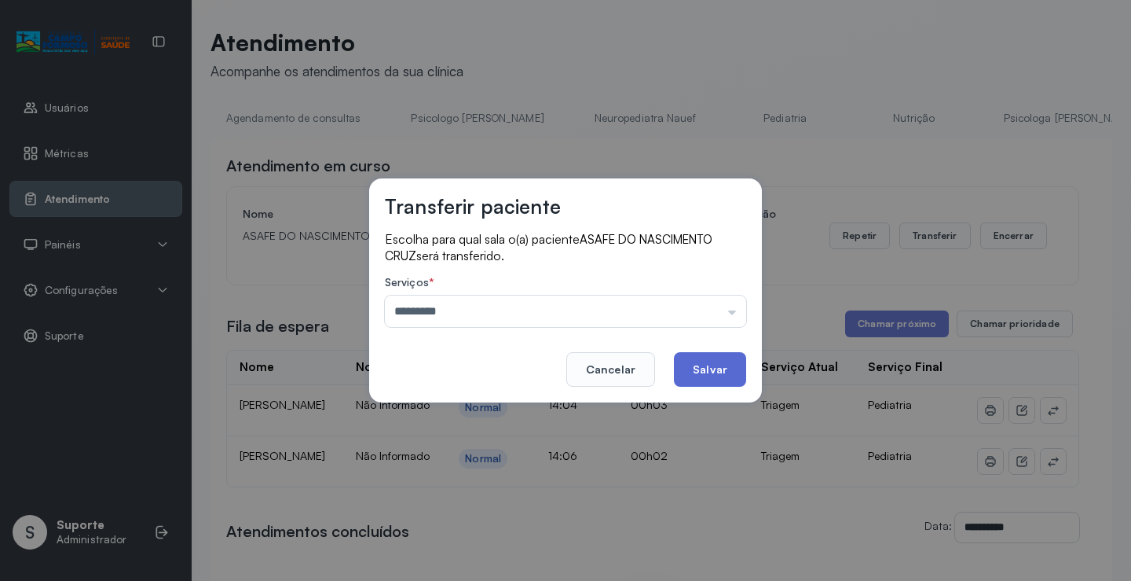
click at [739, 371] on button "Salvar" at bounding box center [710, 369] width 72 height 35
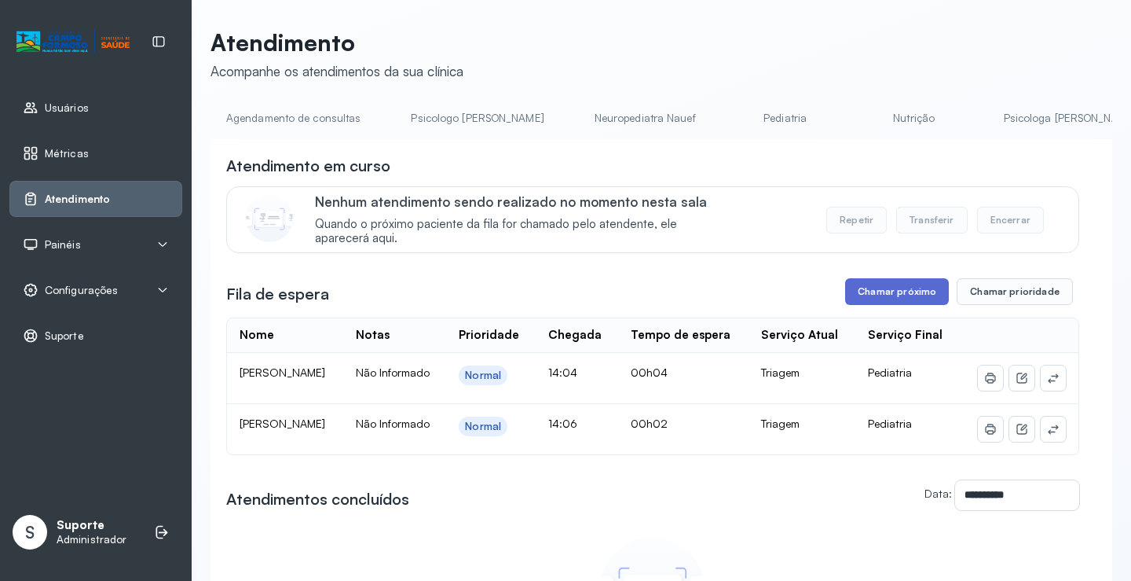
click at [900, 288] on button "Chamar próximo" at bounding box center [897, 291] width 104 height 27
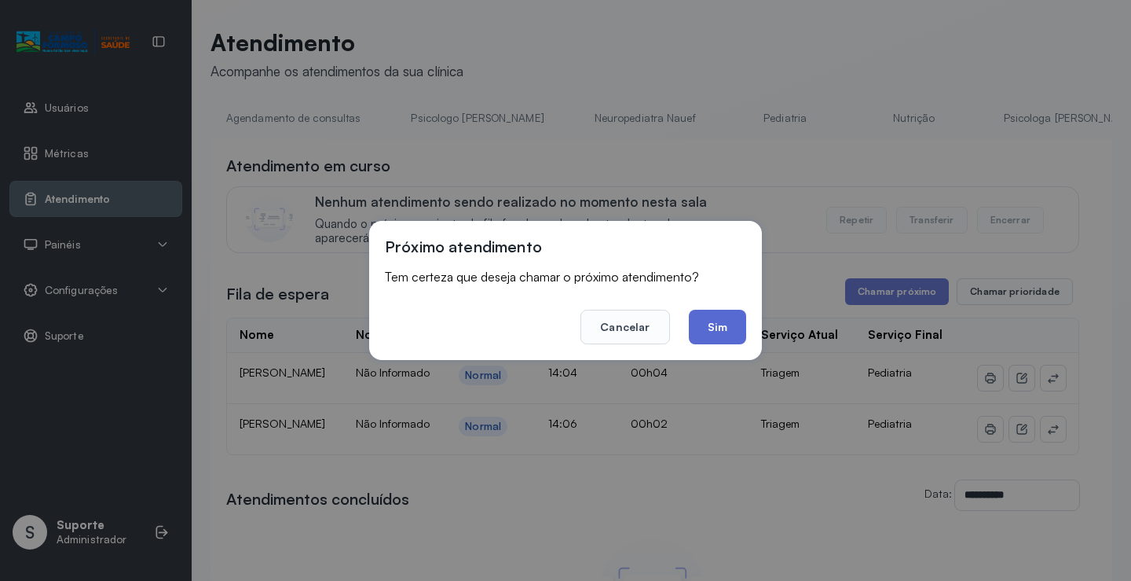
click at [726, 325] on button "Sim" at bounding box center [717, 327] width 57 height 35
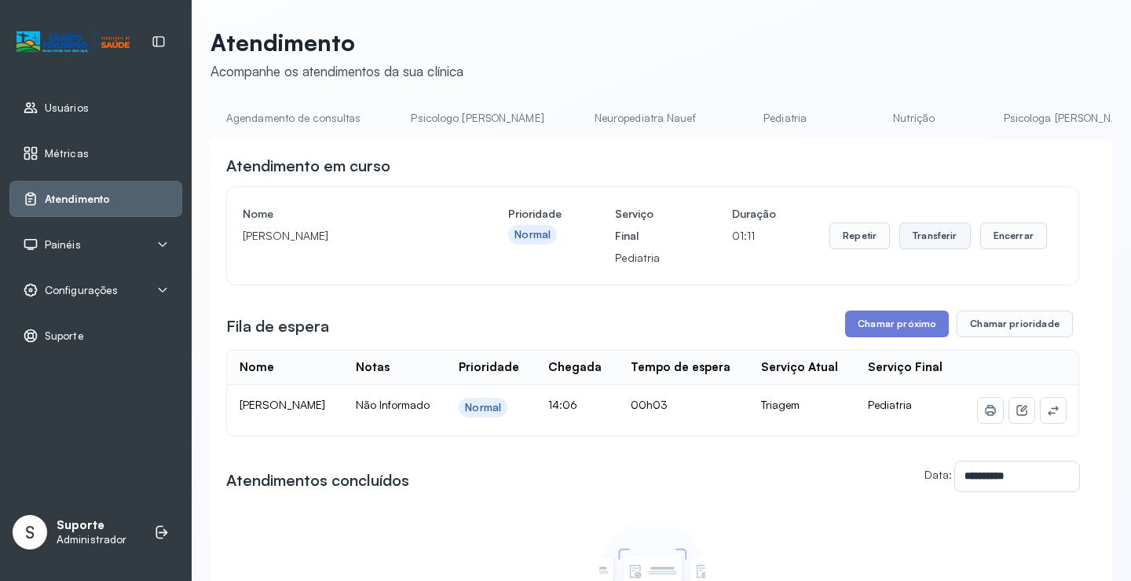
click at [931, 236] on button "Transferir" at bounding box center [936, 235] width 72 height 27
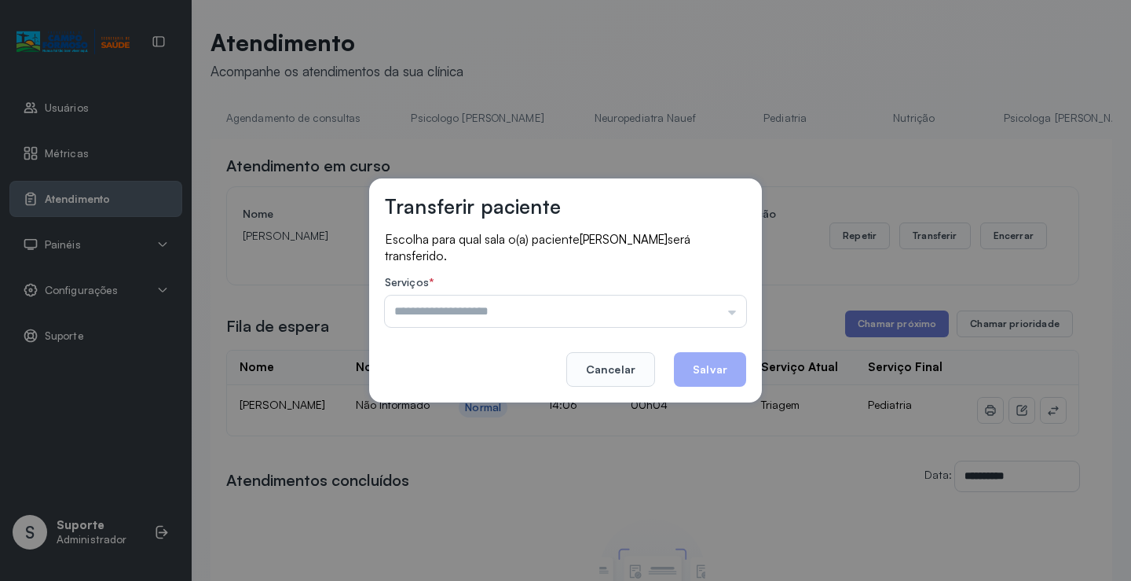
click at [435, 317] on input "text" at bounding box center [565, 310] width 361 height 31
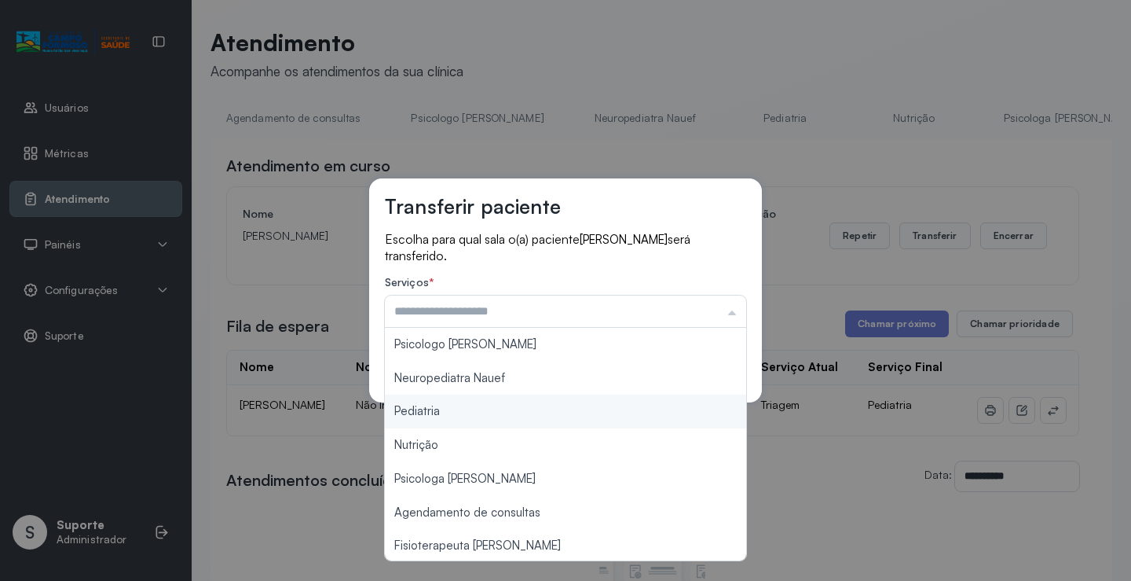
type input "*********"
drag, startPoint x: 426, startPoint y: 410, endPoint x: 518, endPoint y: 390, distance: 94.2
click at [446, 407] on div "Transferir paciente Escolha para qual sala o(a) paciente [PERSON_NAME] será tra…" at bounding box center [565, 290] width 1131 height 581
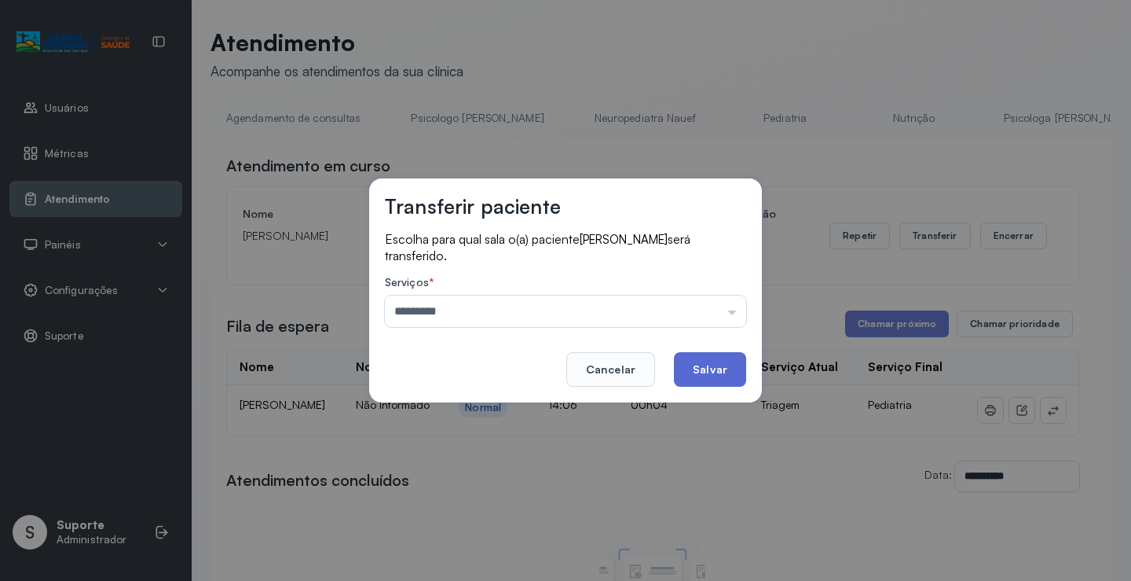
click at [713, 376] on button "Salvar" at bounding box center [710, 369] width 72 height 35
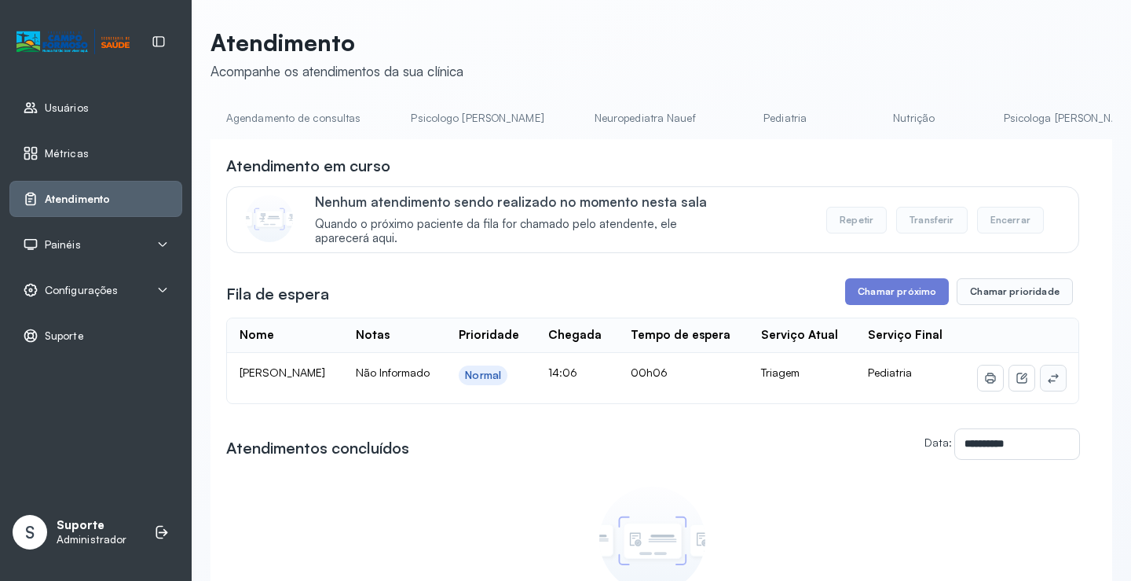
click at [1041, 391] on button at bounding box center [1053, 377] width 25 height 25
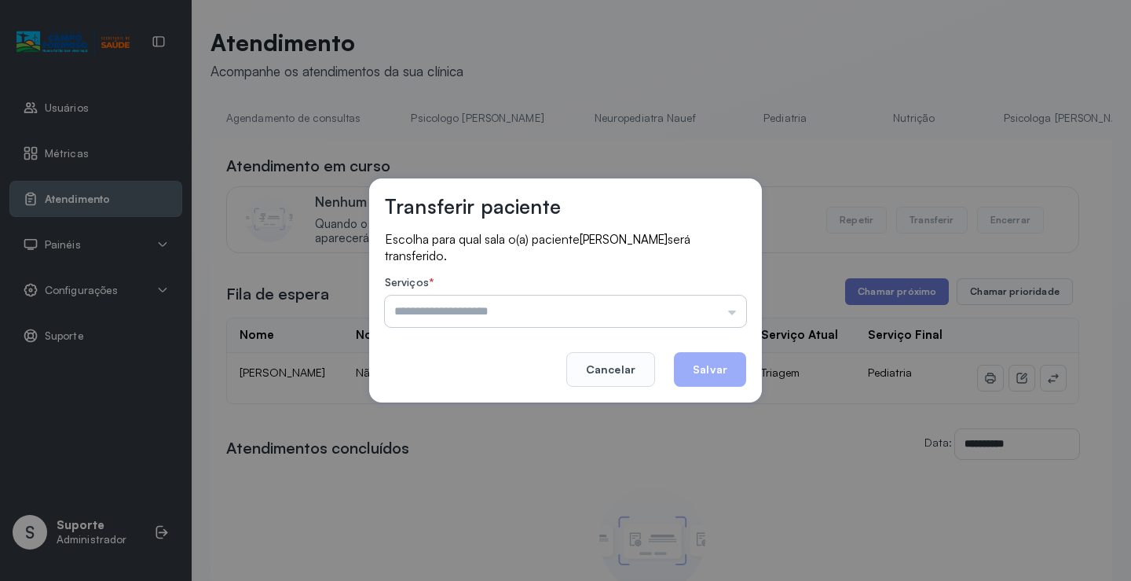
click at [522, 318] on input "text" at bounding box center [565, 310] width 361 height 31
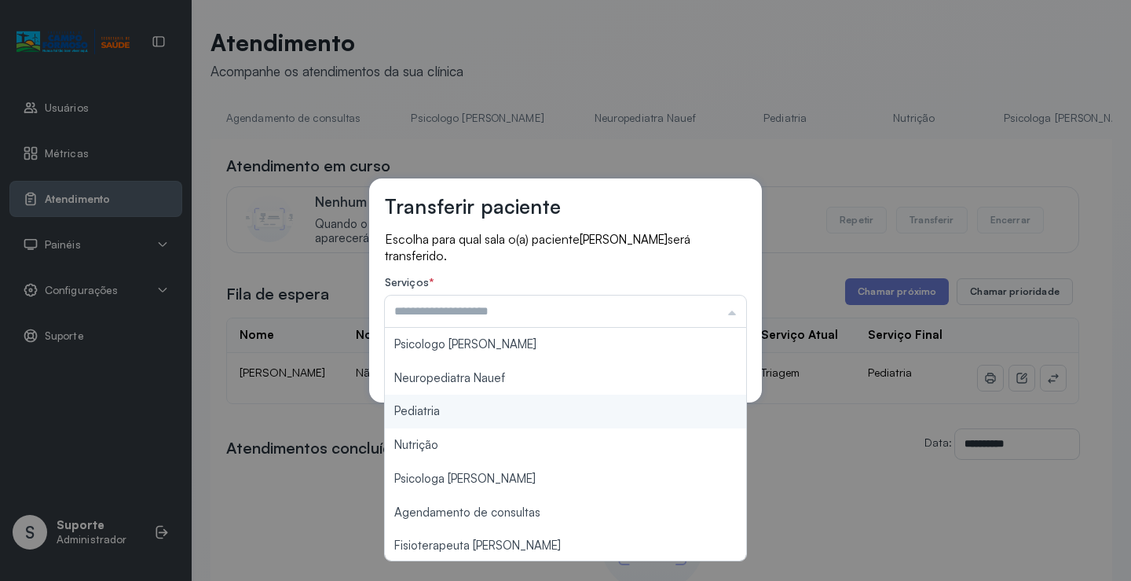
type input "*********"
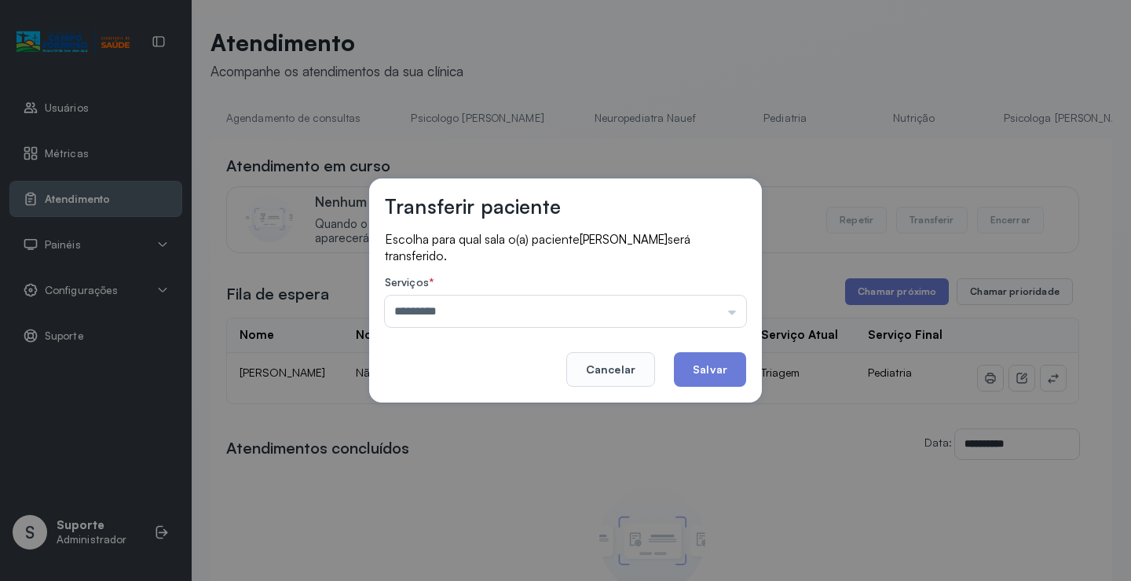
drag, startPoint x: 416, startPoint y: 413, endPoint x: 669, endPoint y: 371, distance: 256.4
click at [426, 413] on div "Transferir paciente Escolha para qual sala o(a) paciente [PERSON_NAME] será tra…" at bounding box center [565, 290] width 1131 height 581
click at [711, 371] on button "Salvar" at bounding box center [710, 369] width 72 height 35
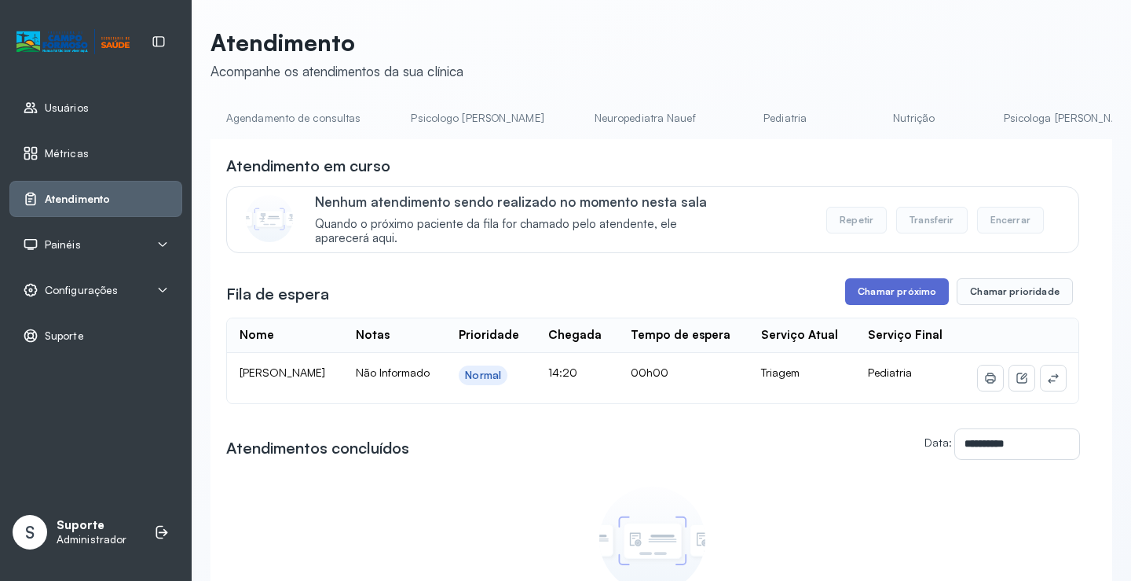
click at [875, 296] on button "Chamar próximo" at bounding box center [897, 291] width 104 height 27
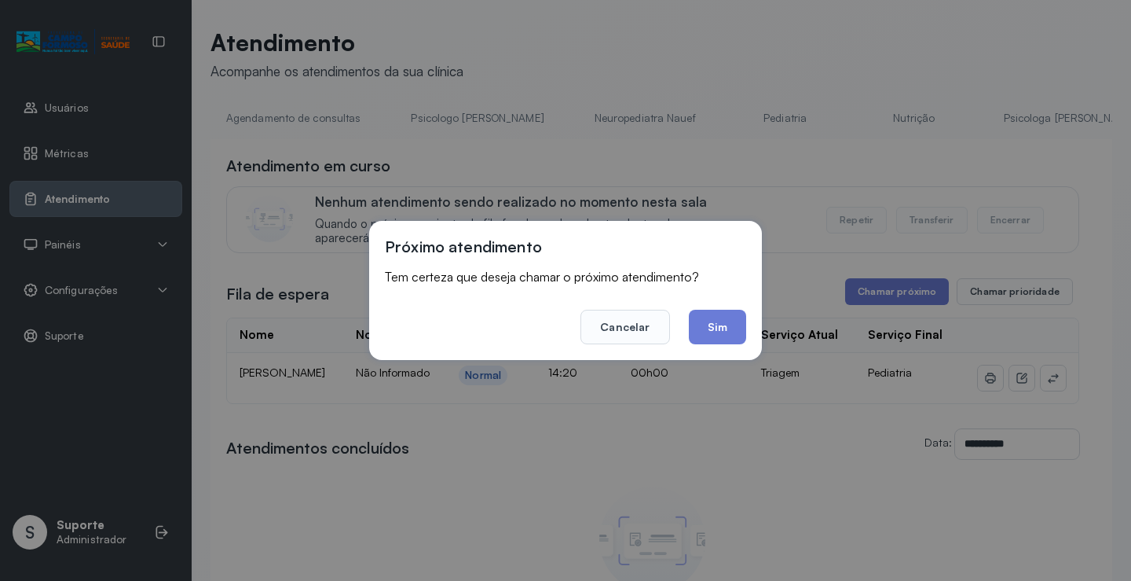
drag, startPoint x: 719, startPoint y: 326, endPoint x: 685, endPoint y: 316, distance: 35.3
click at [718, 325] on button "Sim" at bounding box center [717, 327] width 57 height 35
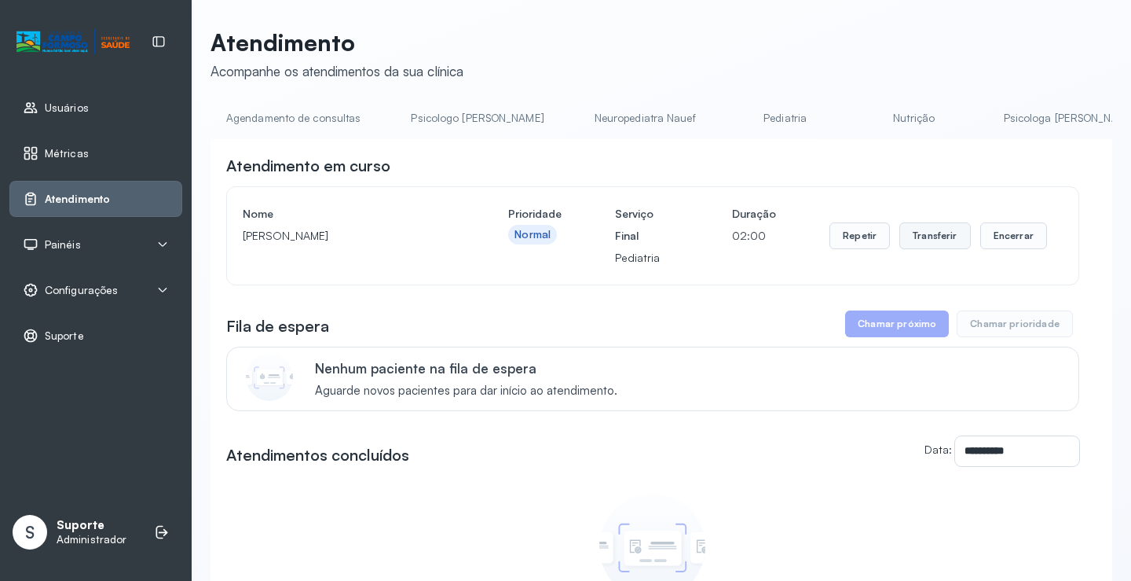
click at [922, 242] on button "Transferir" at bounding box center [936, 235] width 72 height 27
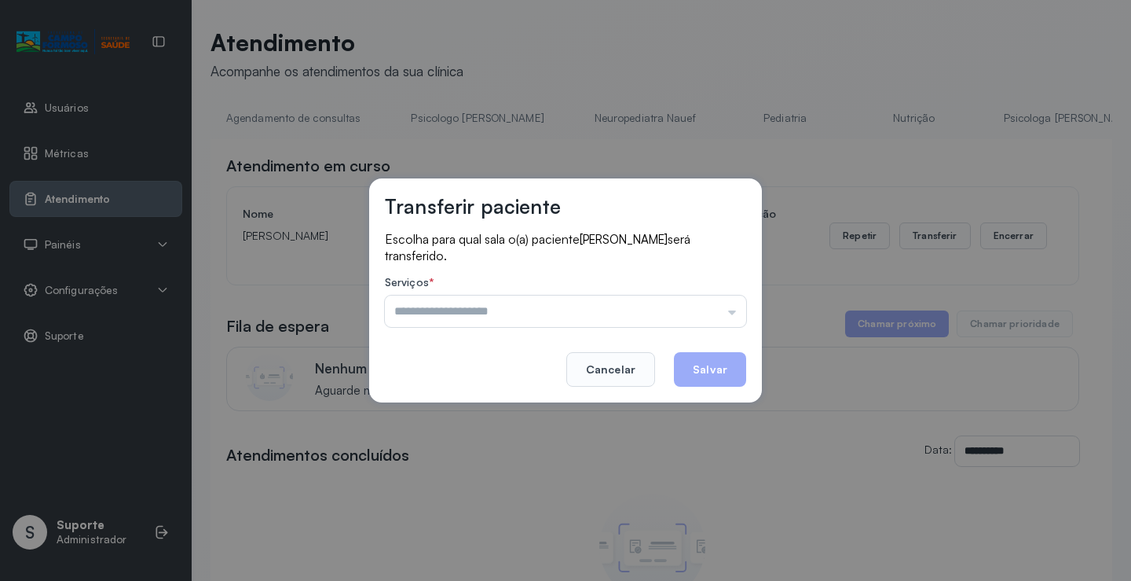
click at [519, 311] on div "Psicologo [PERSON_NAME] Nauef Pediatria Nutrição Psicologa Alana Agendamento de…" at bounding box center [565, 310] width 361 height 31
click at [522, 313] on input "text" at bounding box center [565, 310] width 361 height 31
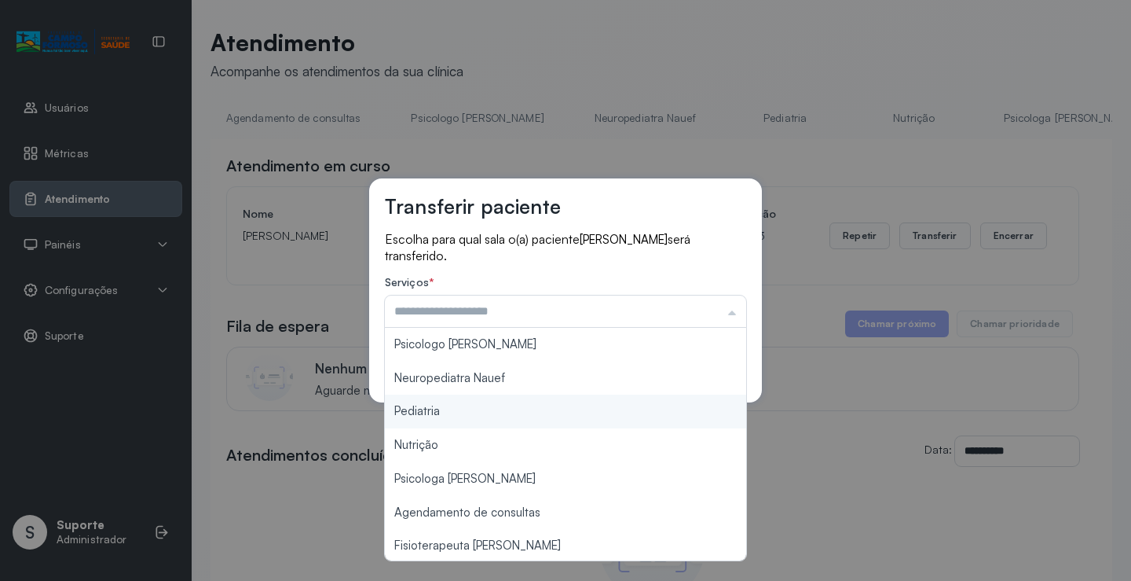
type input "*********"
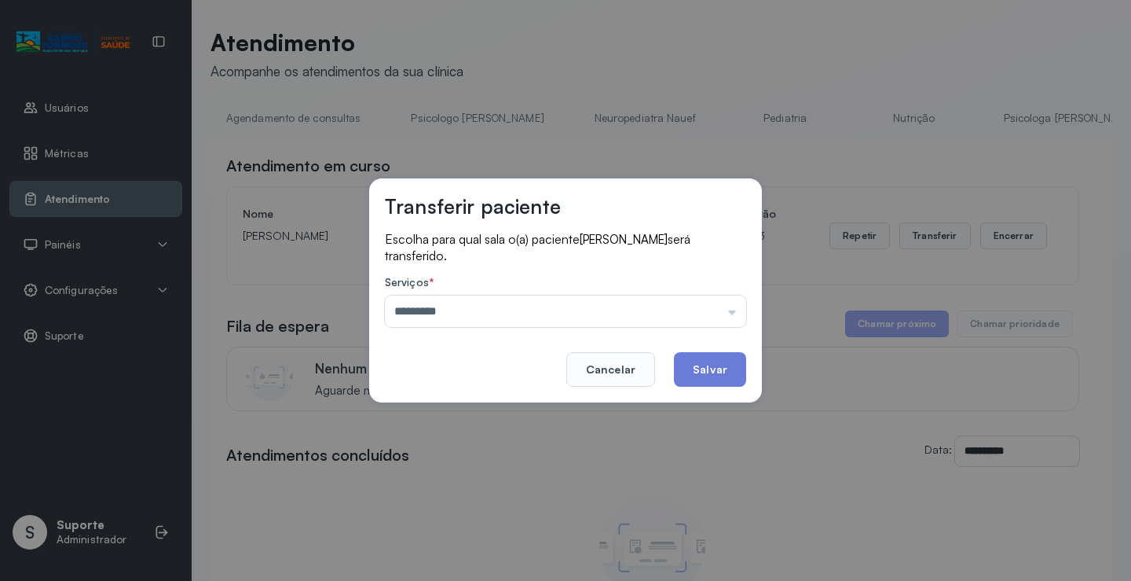
click at [439, 408] on div "Transferir paciente Escolha para qual sala o(a) paciente [PERSON_NAME] será tra…" at bounding box center [565, 290] width 1131 height 581
click at [730, 367] on button "Salvar" at bounding box center [710, 369] width 72 height 35
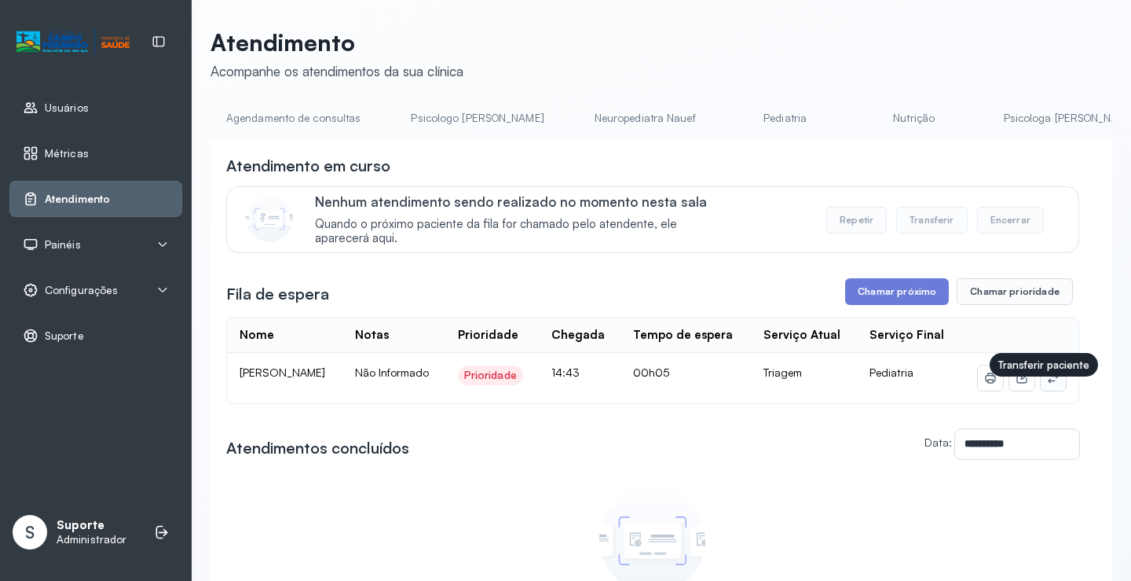
click at [1041, 391] on button at bounding box center [1053, 377] width 25 height 25
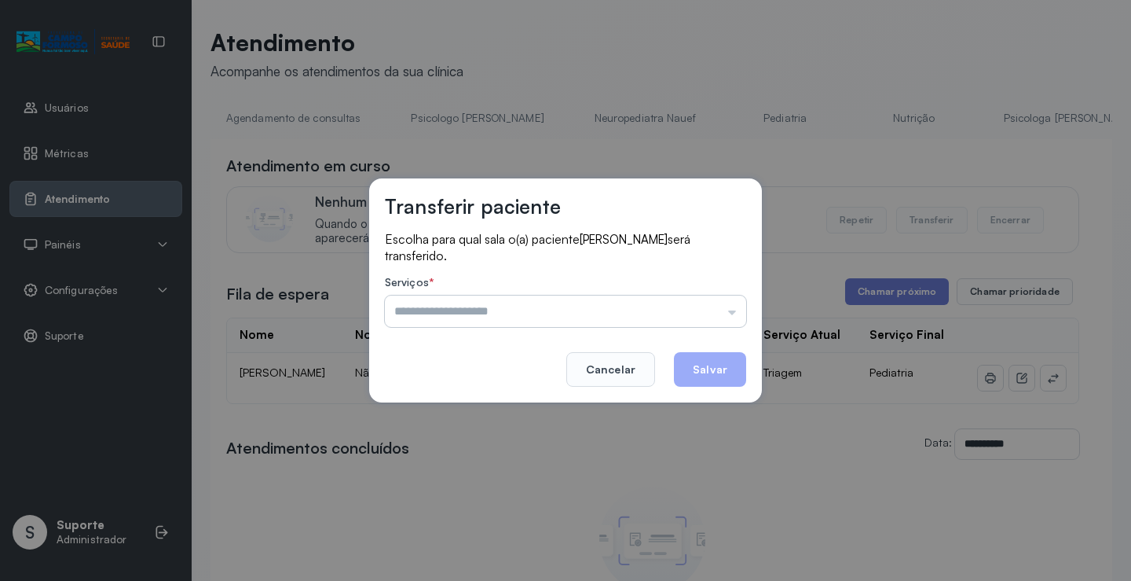
click at [449, 317] on input "text" at bounding box center [565, 310] width 361 height 31
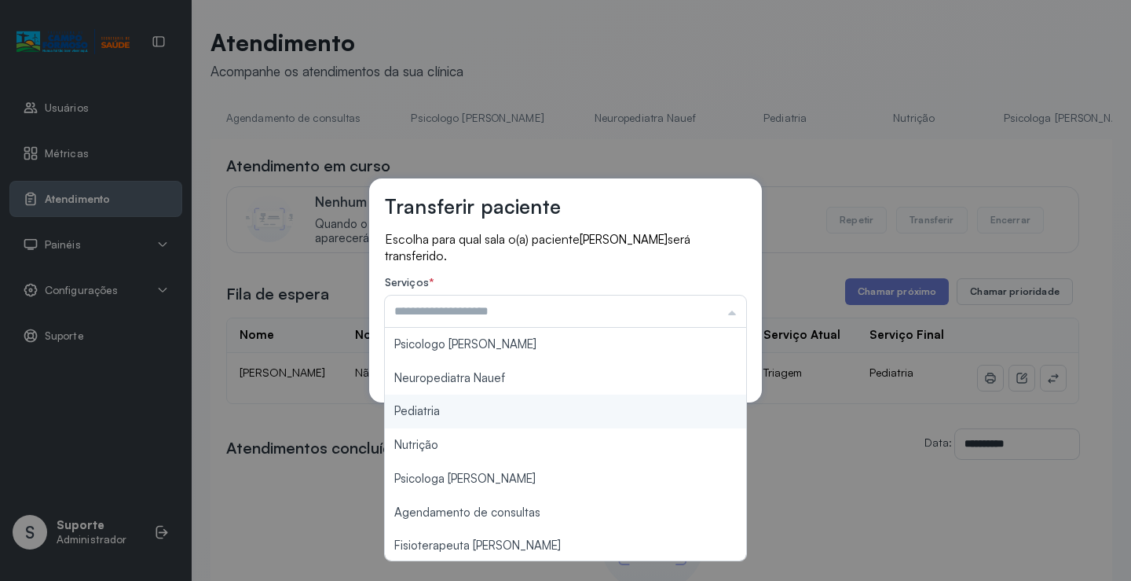
type input "*********"
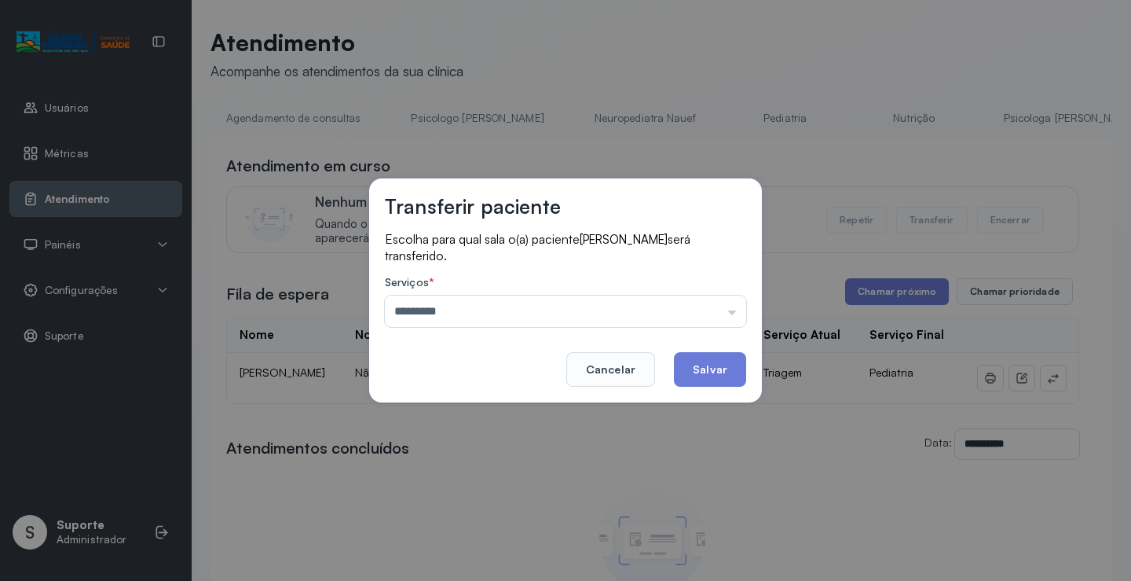
click at [420, 413] on div "Transferir paciente Escolha para qual sala o(a) paciente [PERSON_NAME] será tra…" at bounding box center [565, 290] width 1131 height 581
click at [708, 362] on button "Salvar" at bounding box center [710, 369] width 72 height 35
